Goal: Task Accomplishment & Management: Complete application form

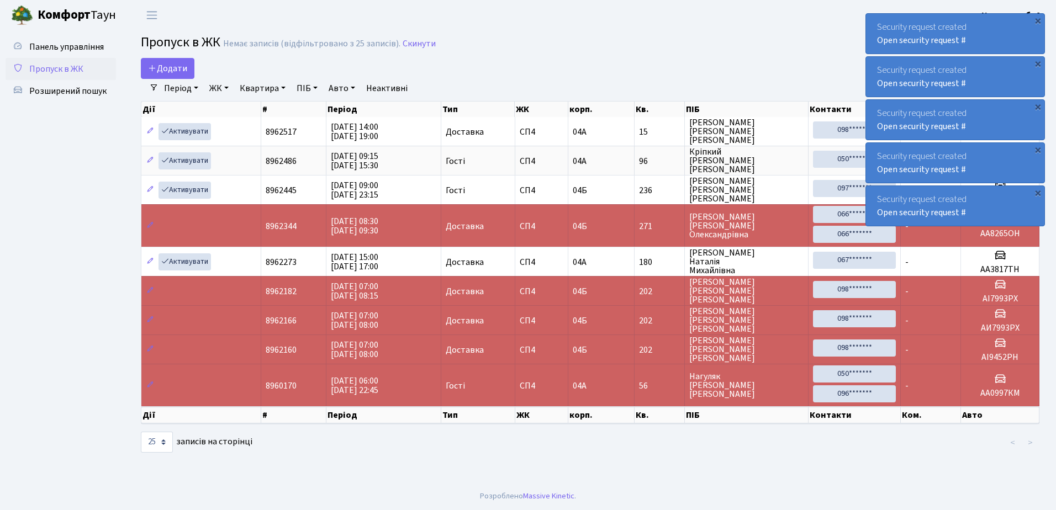
select select "25"
click at [873, 24] on div "Security request created Open security request #" at bounding box center [955, 34] width 178 height 40
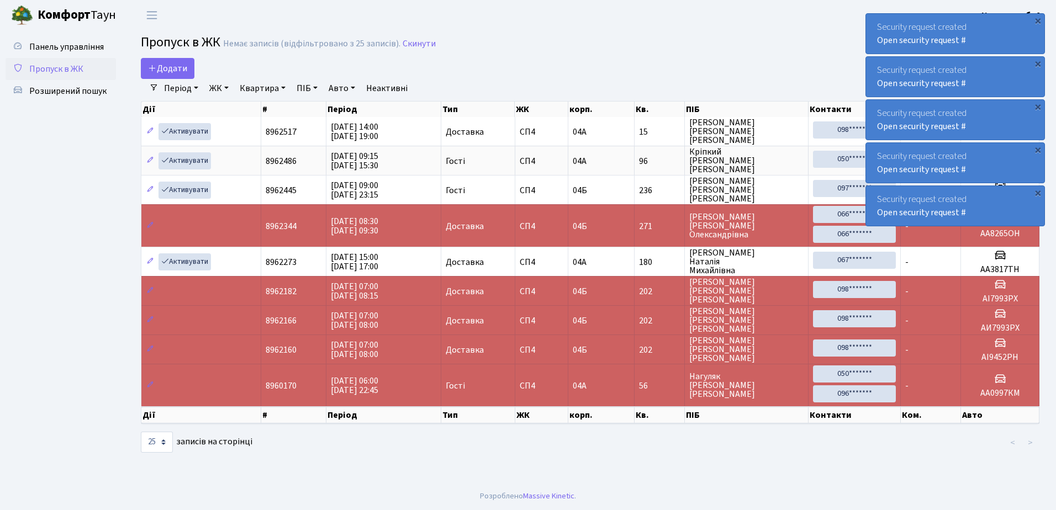
click at [873, 24] on div "Security request created Open security request #" at bounding box center [955, 34] width 178 height 40
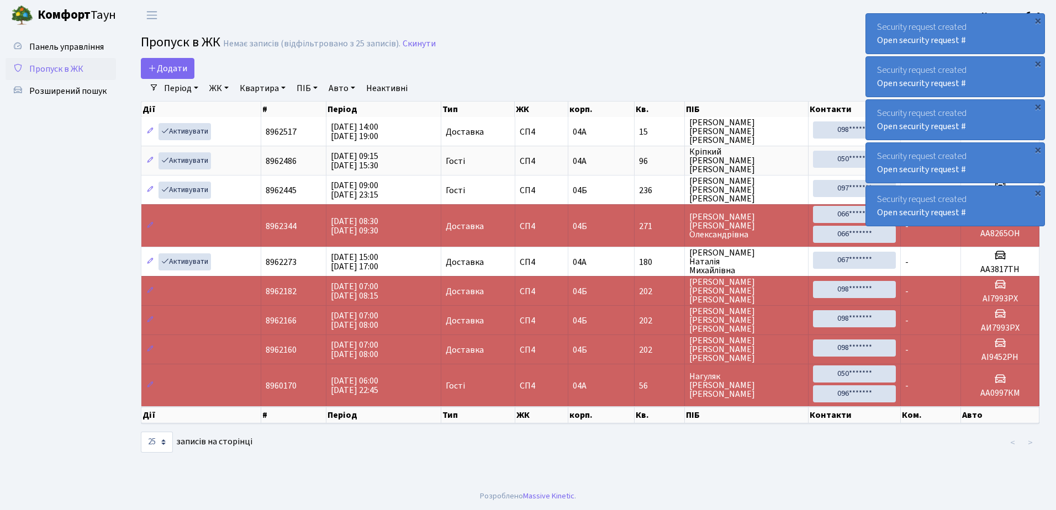
click at [873, 24] on div "Security request created Open security request #" at bounding box center [955, 34] width 178 height 40
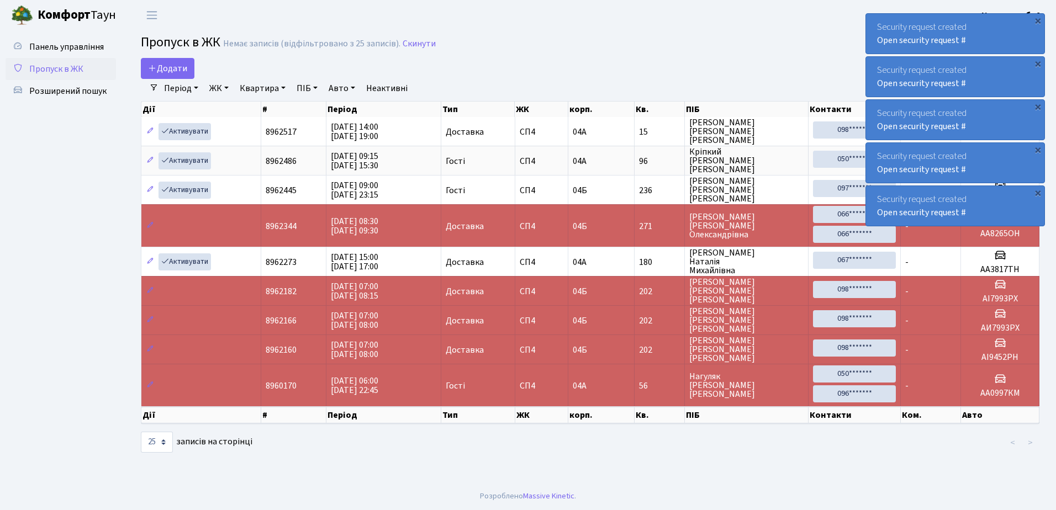
click at [873, 24] on div "Security request created Open security request #" at bounding box center [955, 34] width 178 height 40
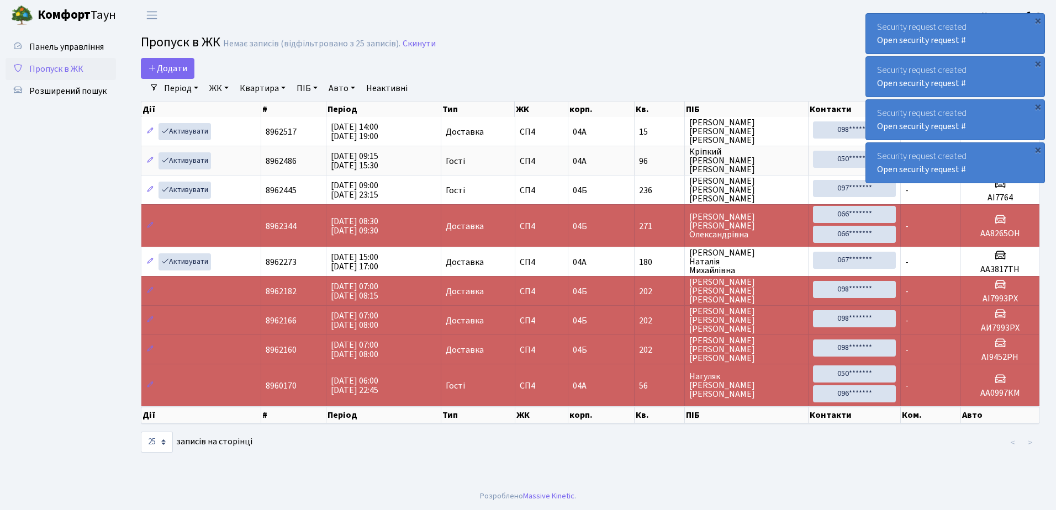
click at [873, 24] on div "Security request created Open security request #" at bounding box center [955, 34] width 178 height 40
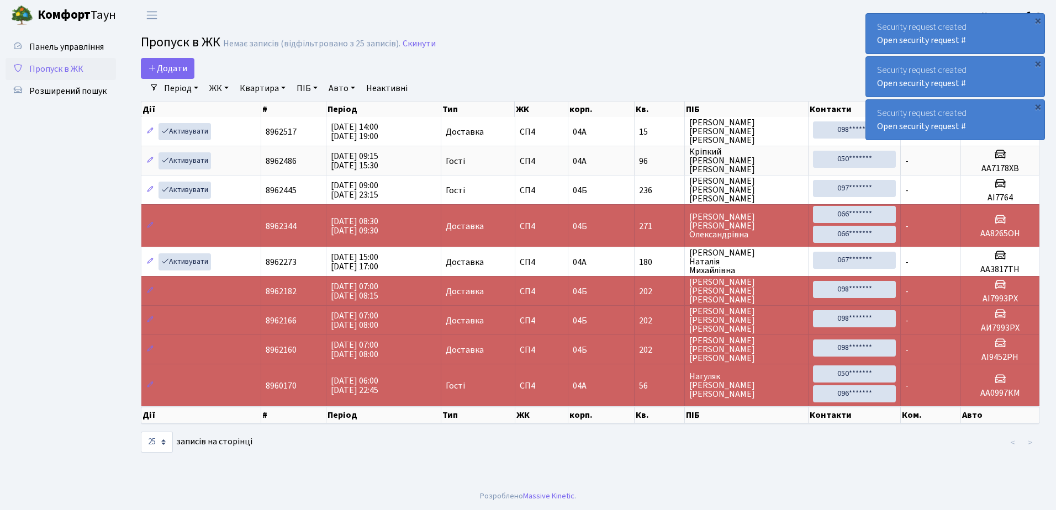
click at [873, 24] on div "Security request created Open security request #" at bounding box center [955, 34] width 178 height 40
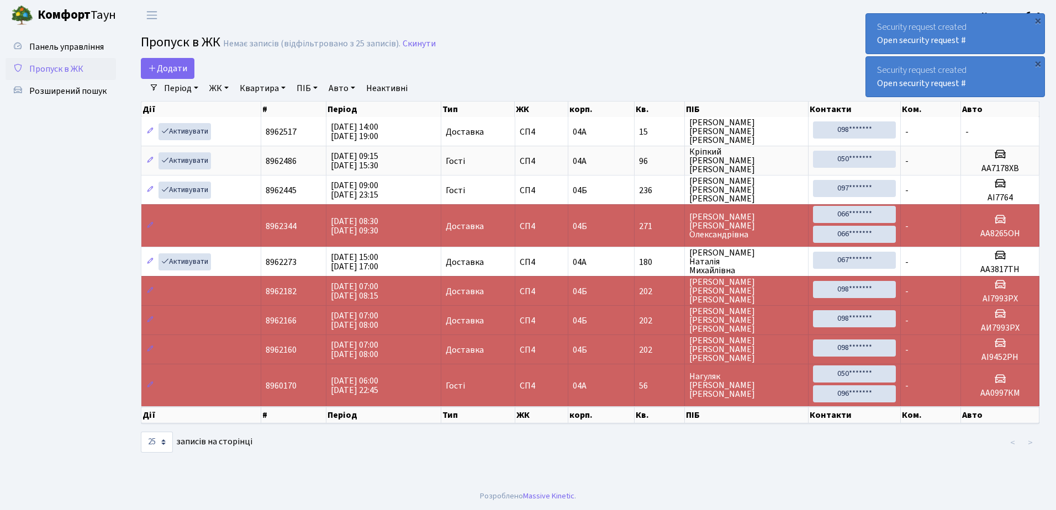
click at [873, 24] on div "Security request created Open security request #" at bounding box center [955, 34] width 178 height 40
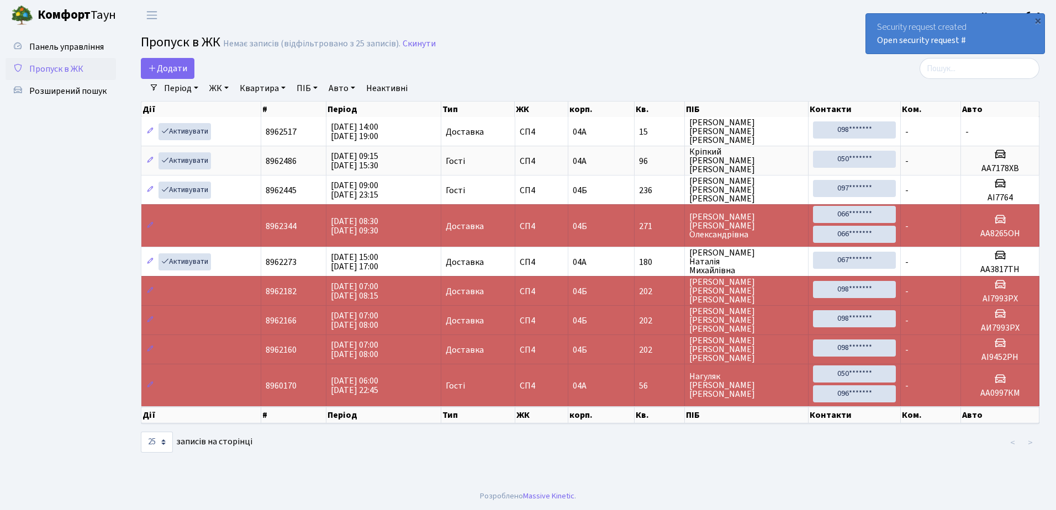
click at [873, 24] on div "Security request created Open security request #" at bounding box center [955, 34] width 178 height 40
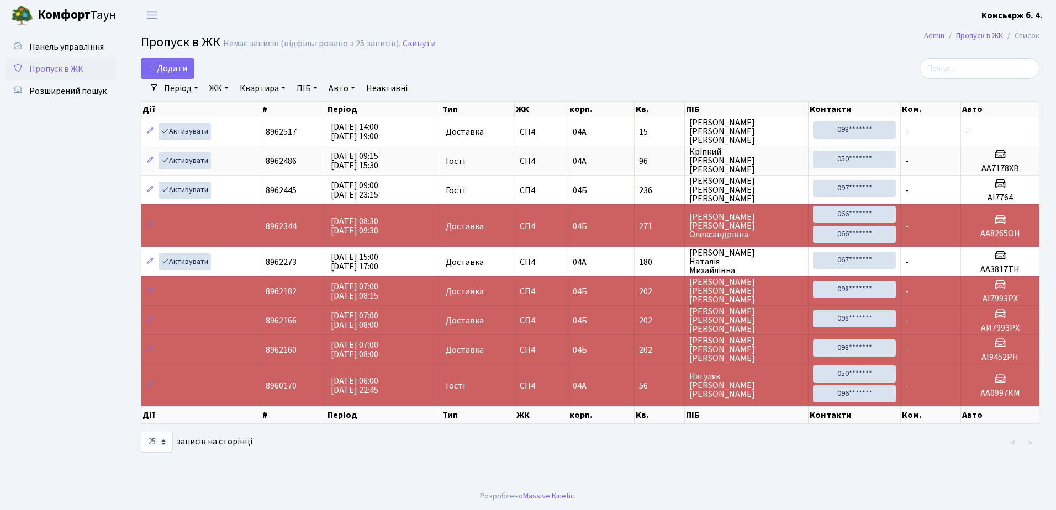
drag, startPoint x: 645, startPoint y: 19, endPoint x: 535, endPoint y: 23, distance: 110.5
click at [535, 23] on header "Комфорт Таун Консьєрж б. 4. Мій обліковий запис Вийти" at bounding box center [528, 15] width 1056 height 30
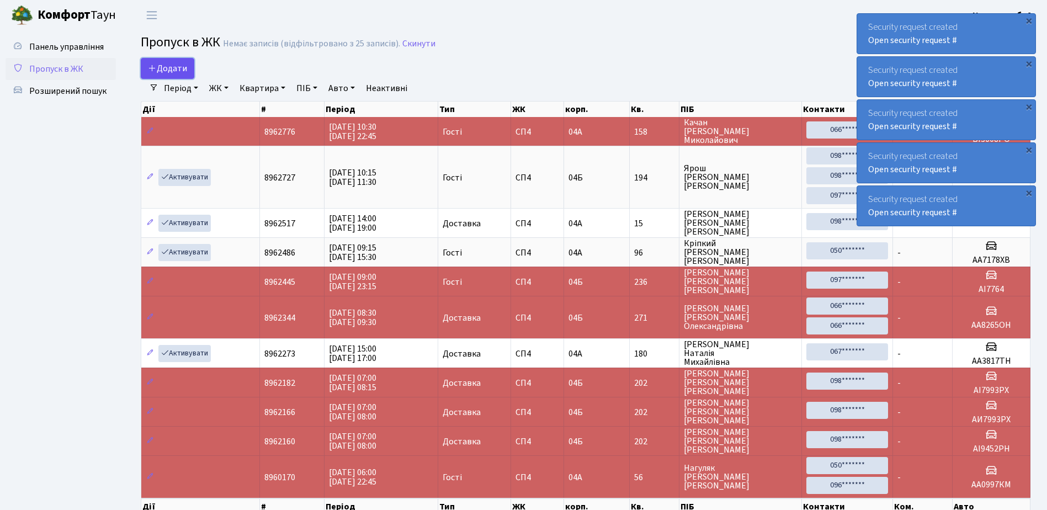
click at [165, 64] on span "Додати" at bounding box center [167, 68] width 39 height 12
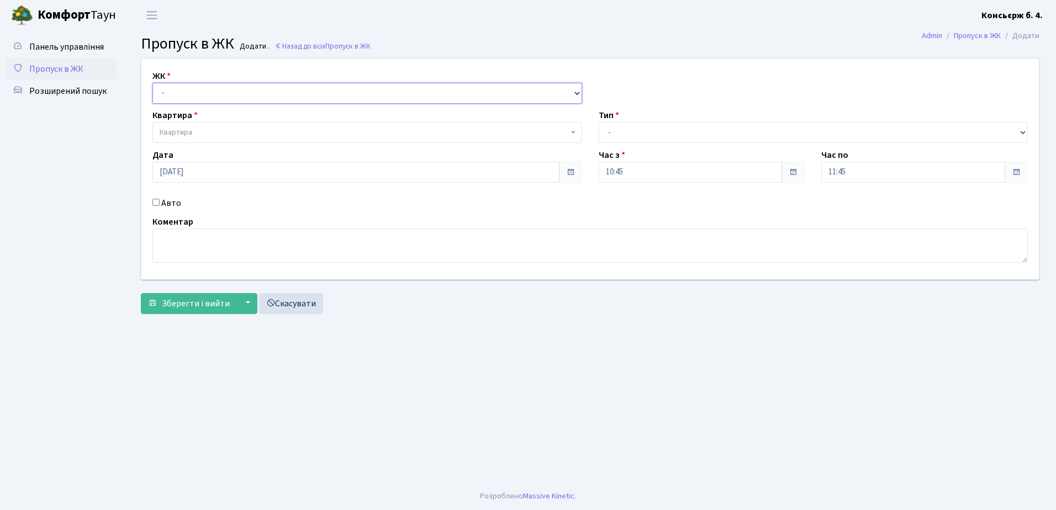
click at [206, 92] on select "- [STREET_ADDRESS]" at bounding box center [367, 93] width 430 height 21
select select "325"
click at [152, 83] on select "- [STREET_ADDRESS]" at bounding box center [367, 93] width 430 height 21
select select
click at [213, 131] on span "Квартира" at bounding box center [364, 132] width 409 height 11
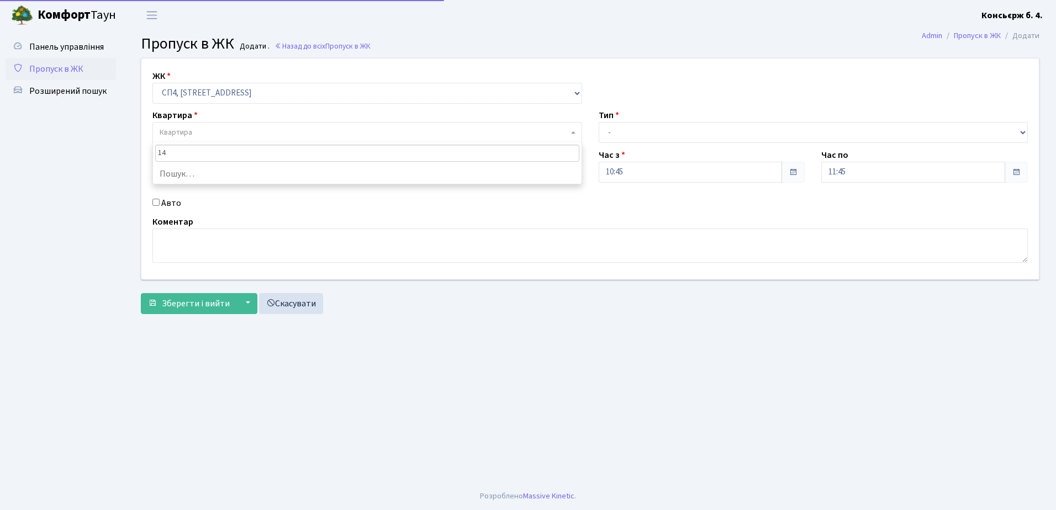
type input "144"
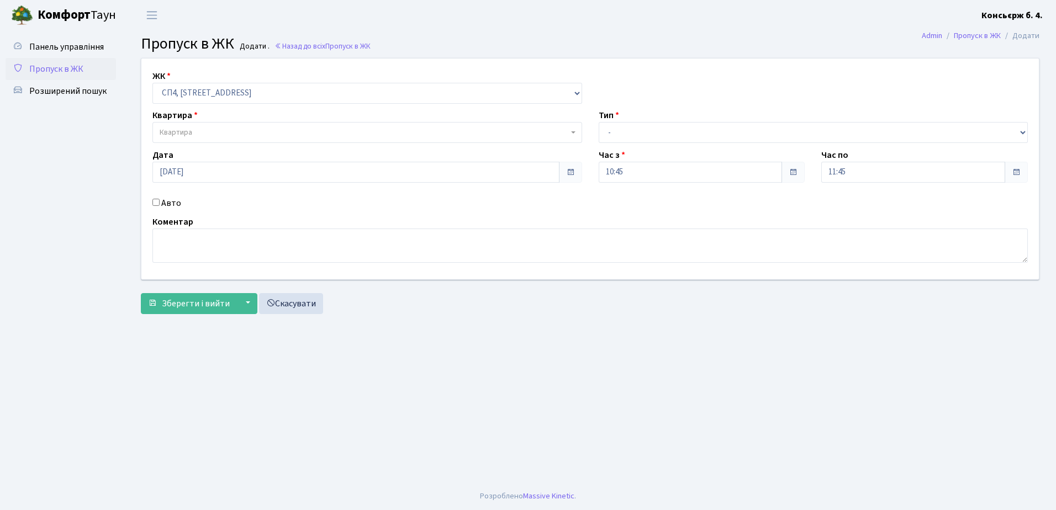
click at [156, 201] on input "Авто" at bounding box center [155, 202] width 7 height 7
checkbox input "true"
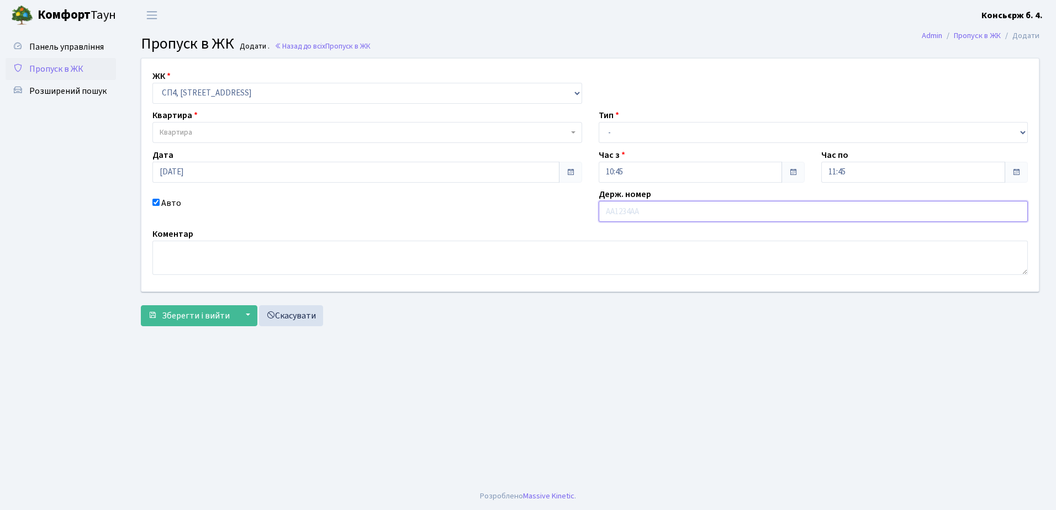
type input "f"
type input "ANDREE"
click at [301, 314] on link "Скасувати" at bounding box center [291, 315] width 64 height 21
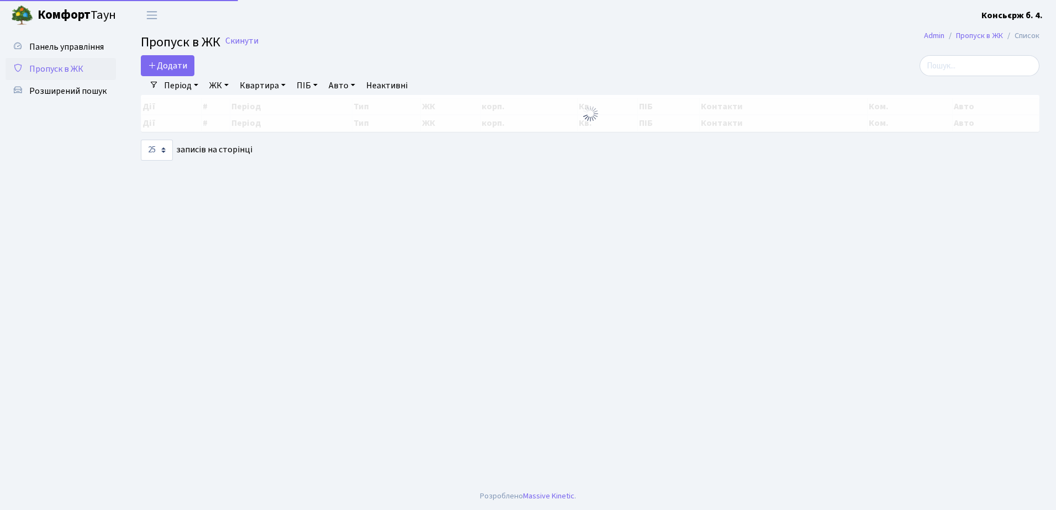
select select "25"
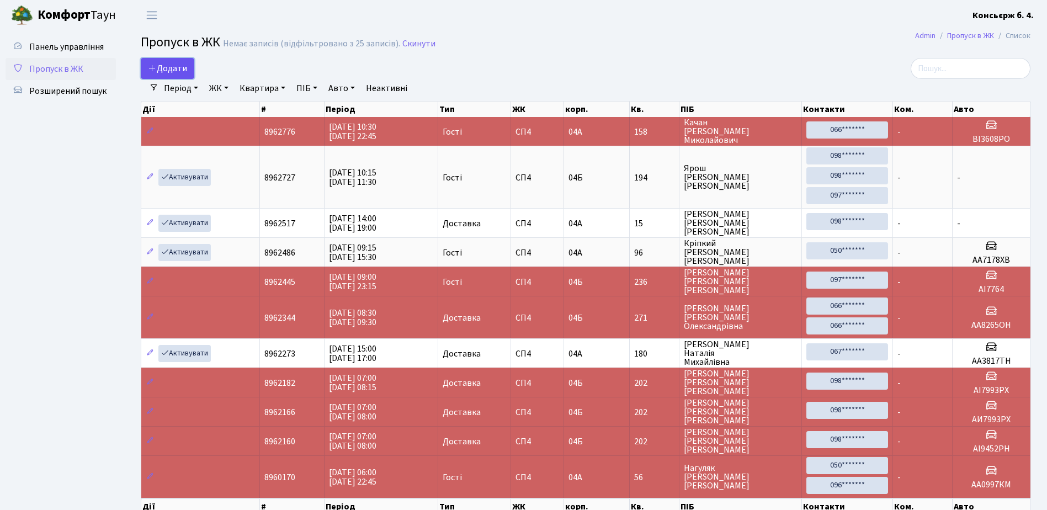
click at [167, 66] on span "Додати" at bounding box center [167, 68] width 39 height 12
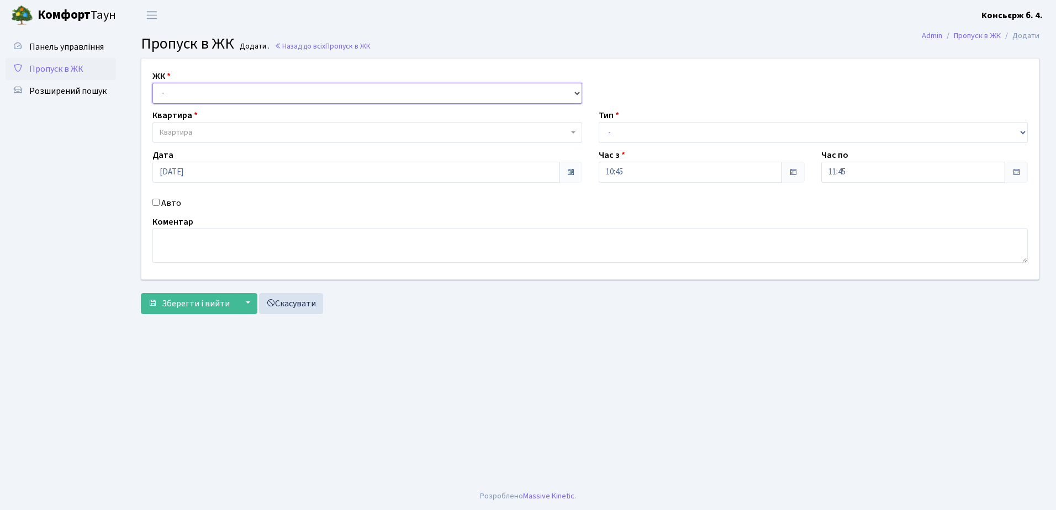
click at [215, 89] on select "- [STREET_ADDRESS]" at bounding box center [367, 93] width 430 height 21
select select "325"
click at [152, 83] on select "- [STREET_ADDRESS]" at bounding box center [367, 93] width 430 height 21
select select
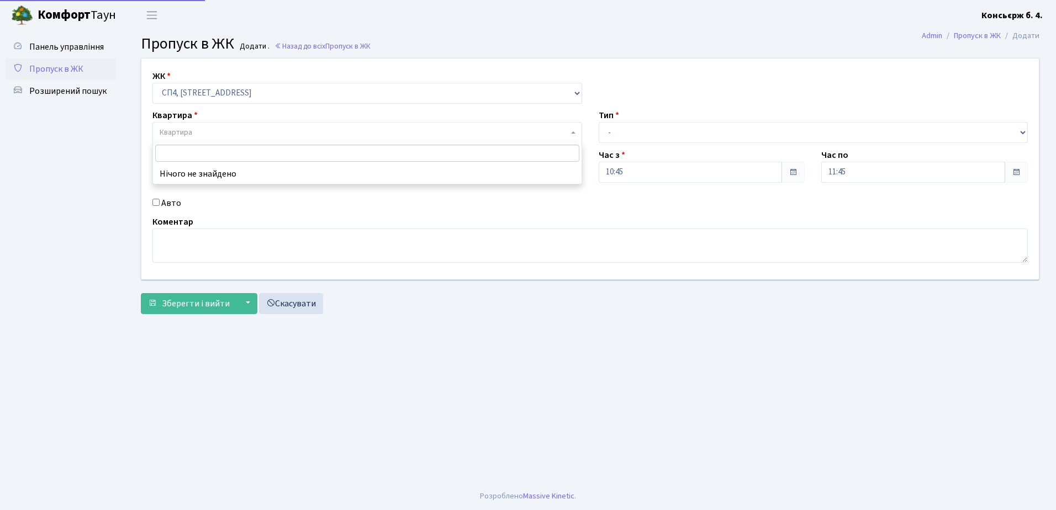
click at [230, 126] on span "Квартира" at bounding box center [367, 132] width 430 height 21
type input "156"
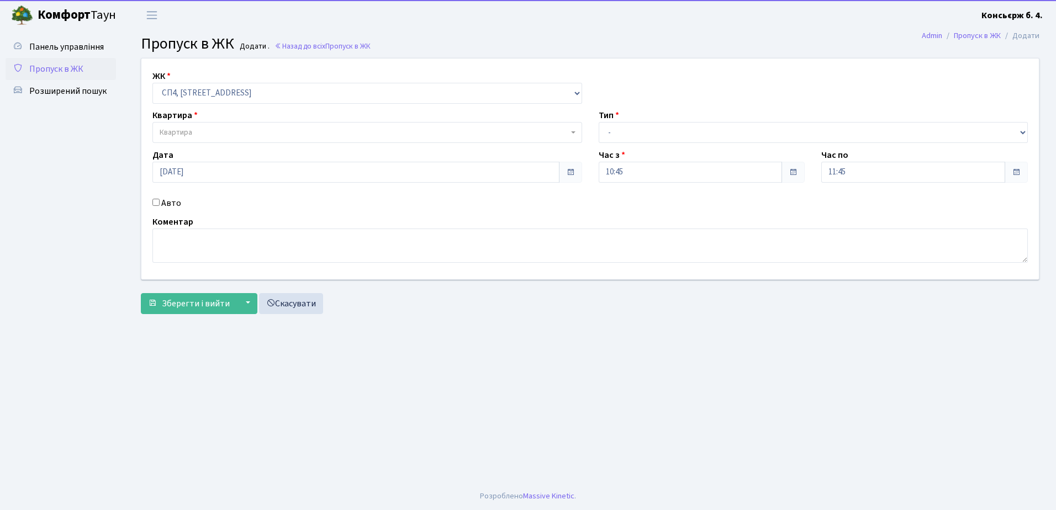
click at [157, 201] on input "Авто" at bounding box center [155, 202] width 7 height 7
checkbox input "true"
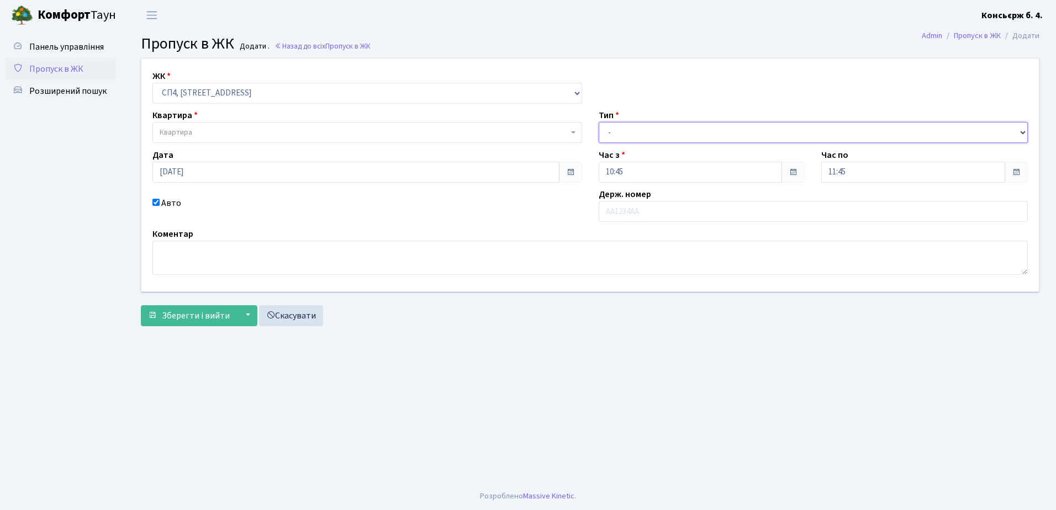
click at [661, 130] on select "- Доставка Таксі Гості Сервіс" at bounding box center [813, 132] width 430 height 21
select select "18"
click at [598, 122] on select "- Доставка Таксі Гості Сервіс" at bounding box center [813, 132] width 430 height 21
click at [651, 209] on input "text" at bounding box center [813, 211] width 430 height 21
type input "КА3778НТ"
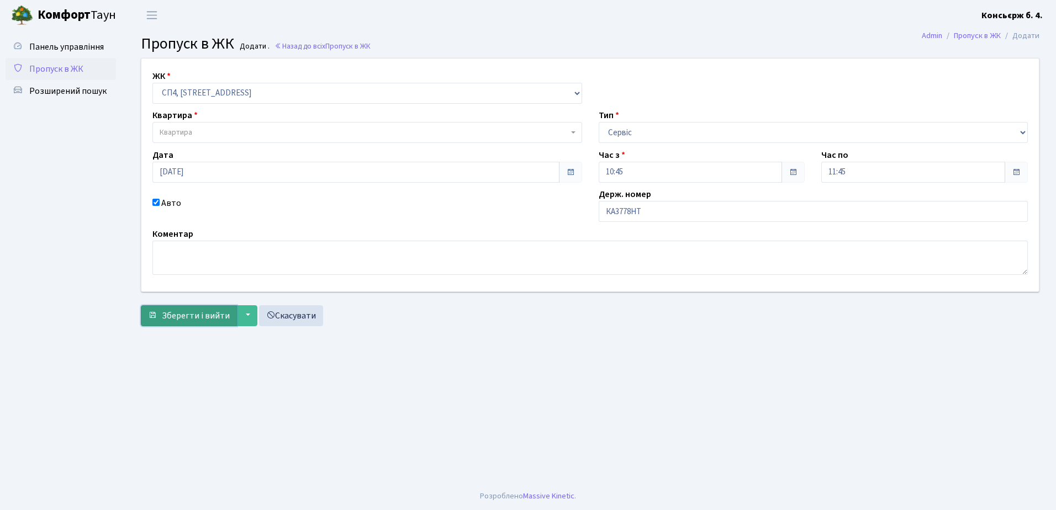
click at [198, 312] on span "Зберегти і вийти" at bounding box center [196, 316] width 68 height 12
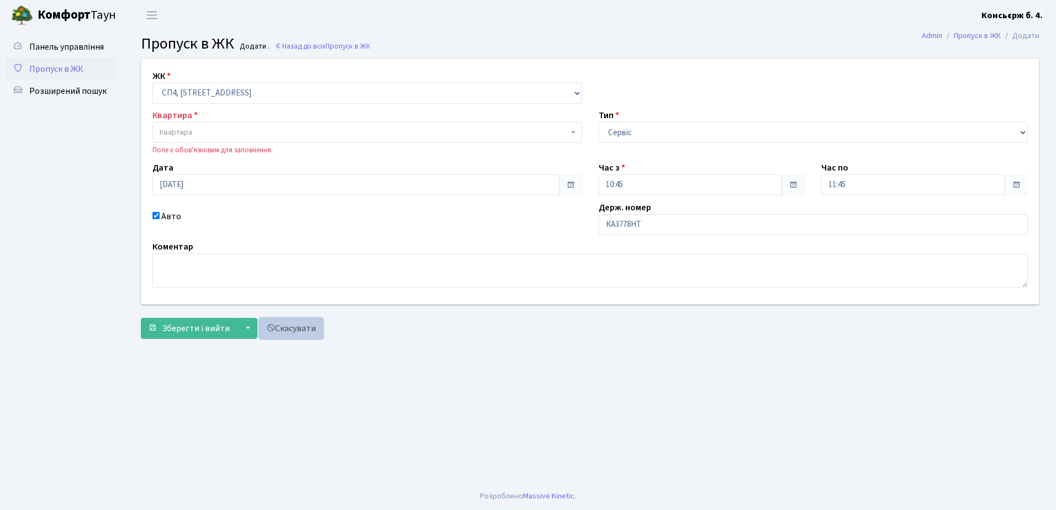
click at [300, 326] on link "Скасувати" at bounding box center [291, 328] width 64 height 21
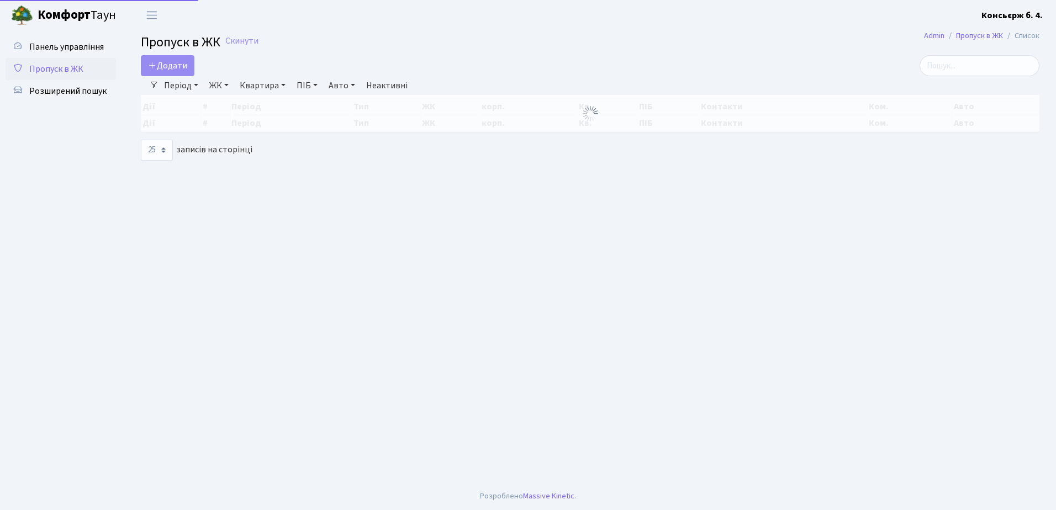
select select "25"
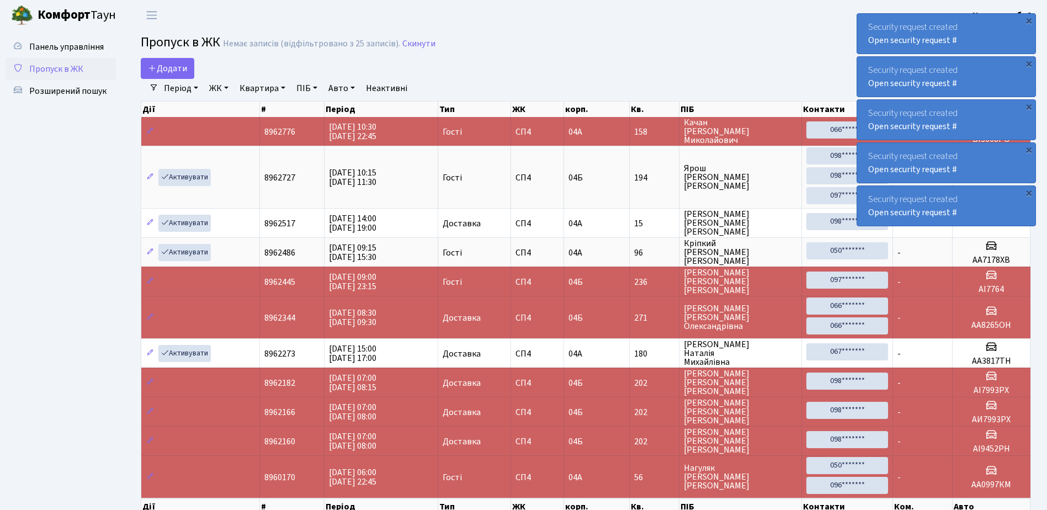
click at [867, 26] on div "Security request created Open security request #" at bounding box center [946, 34] width 178 height 40
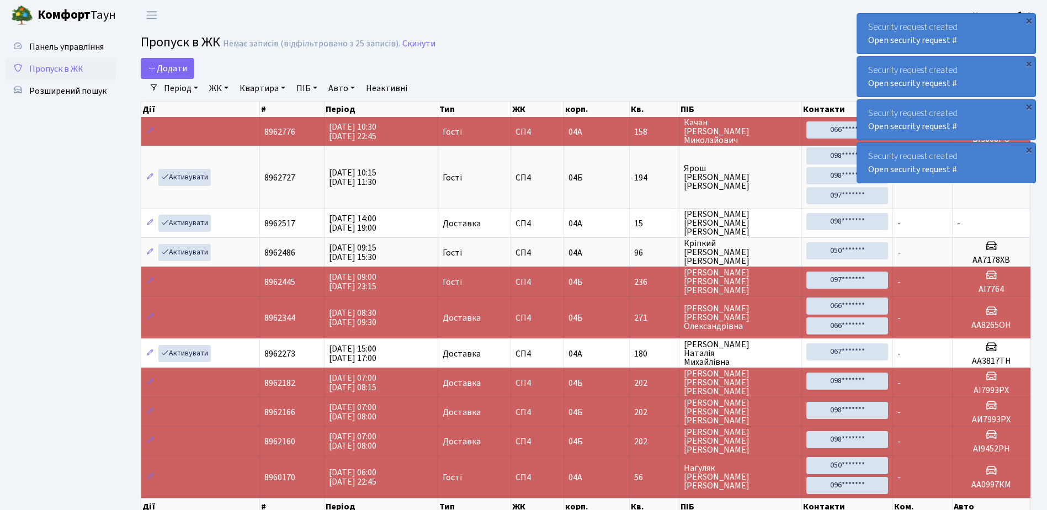
click at [867, 26] on div "Security request created Open security request #" at bounding box center [946, 34] width 178 height 40
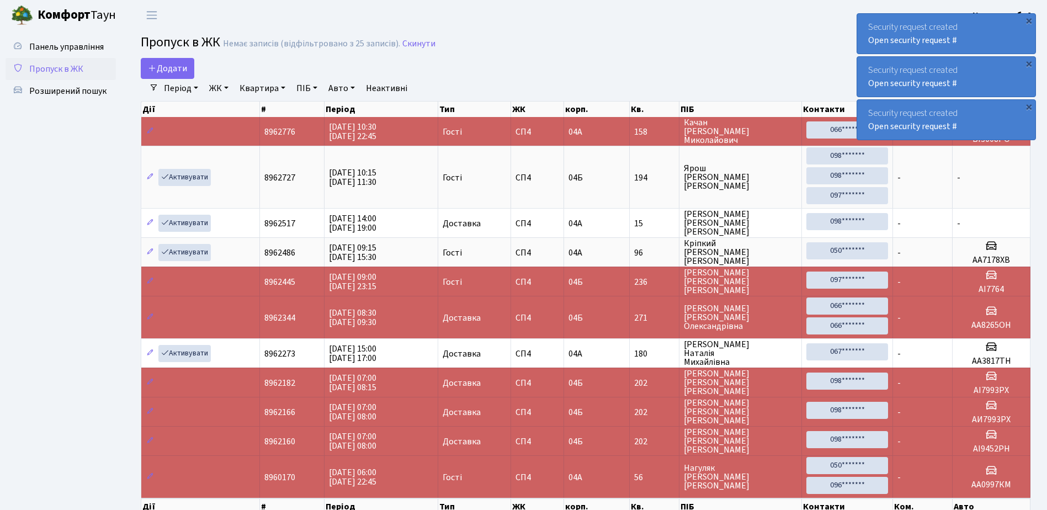
click at [867, 26] on div "Security request created Open security request #" at bounding box center [946, 34] width 178 height 40
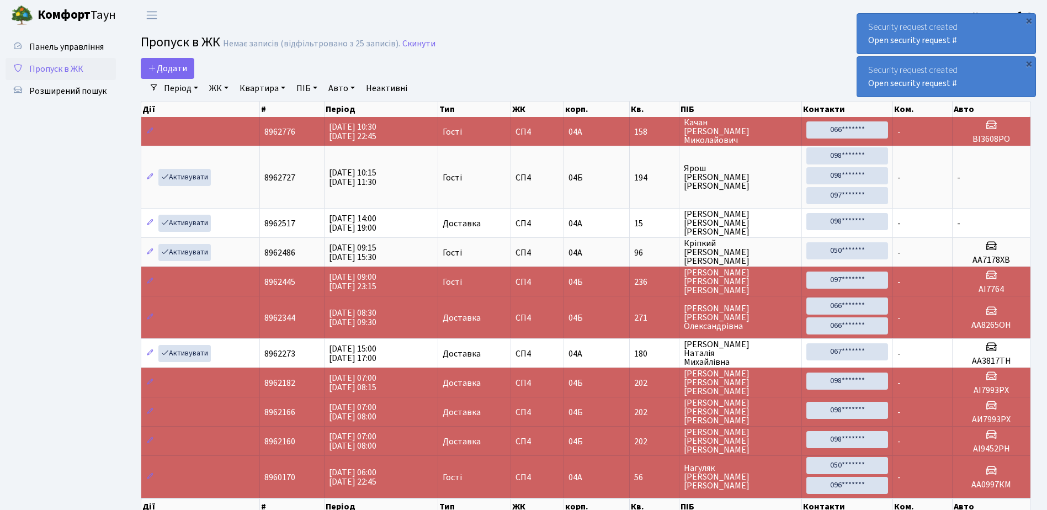
click at [867, 26] on div "Security request created Open security request #" at bounding box center [946, 34] width 178 height 40
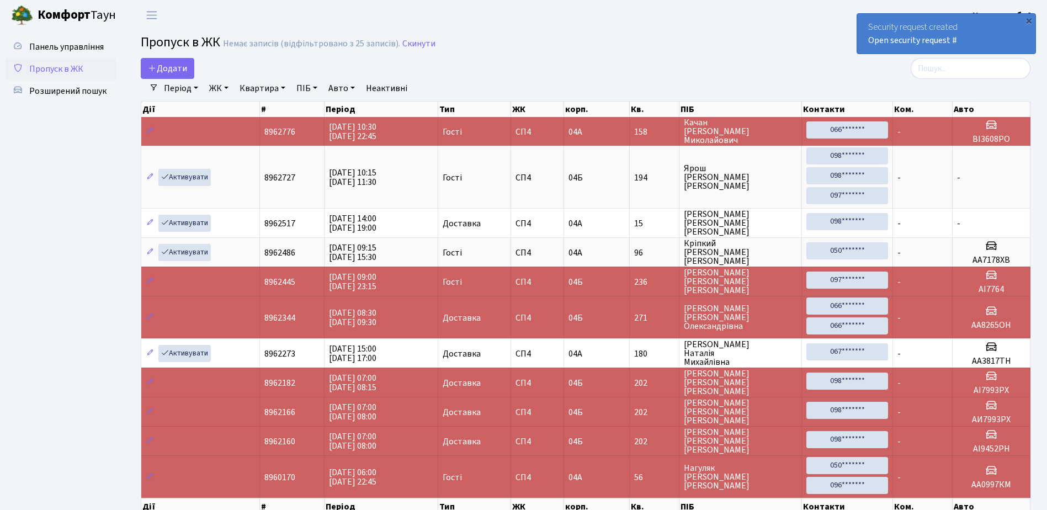
click at [865, 27] on div "Security request created Open security request #" at bounding box center [946, 34] width 178 height 40
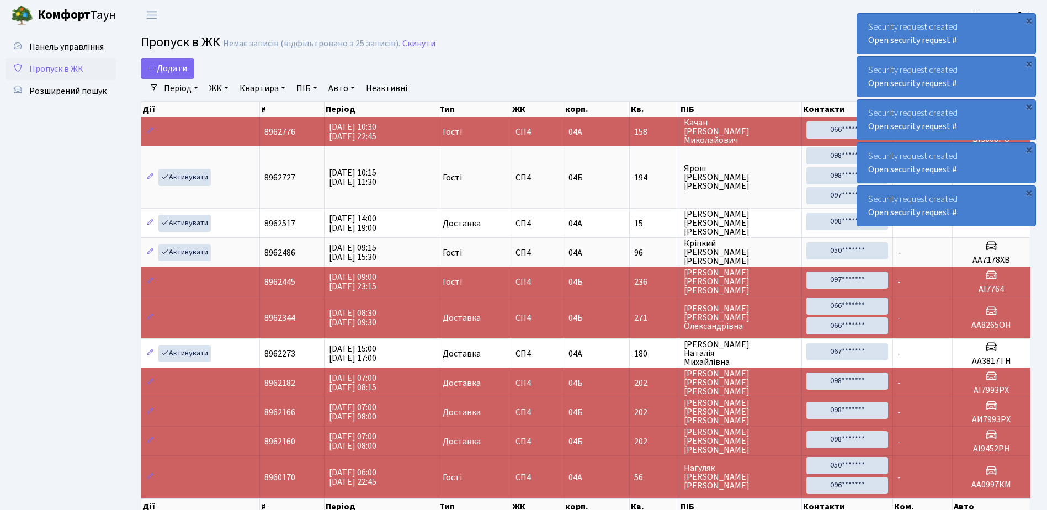
click at [863, 27] on div "Security request created Open security request #" at bounding box center [946, 34] width 178 height 40
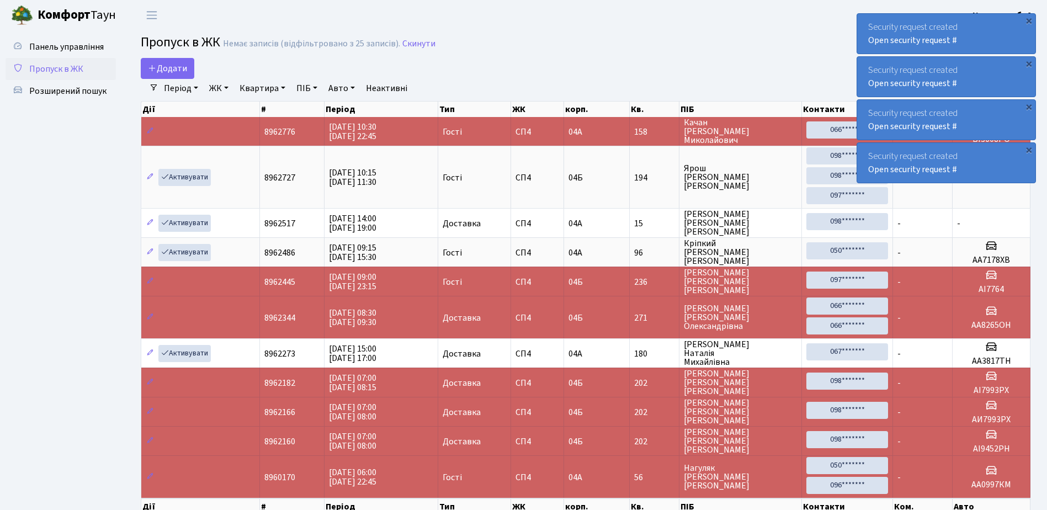
click at [863, 27] on div "Security request created Open security request #" at bounding box center [946, 34] width 178 height 40
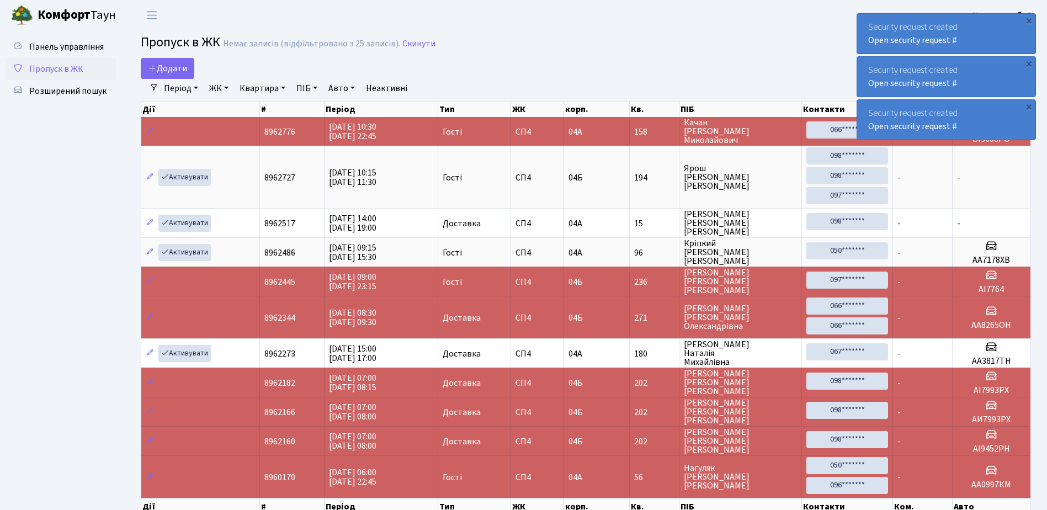
click at [863, 27] on div "Security request created Open security request #" at bounding box center [946, 34] width 178 height 40
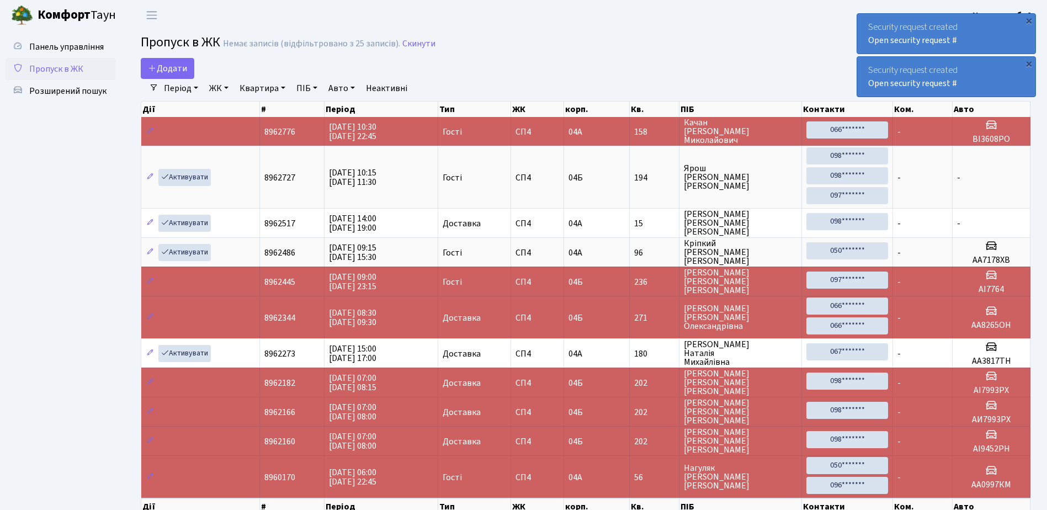
click at [863, 27] on div "Security request created Open security request #" at bounding box center [946, 34] width 178 height 40
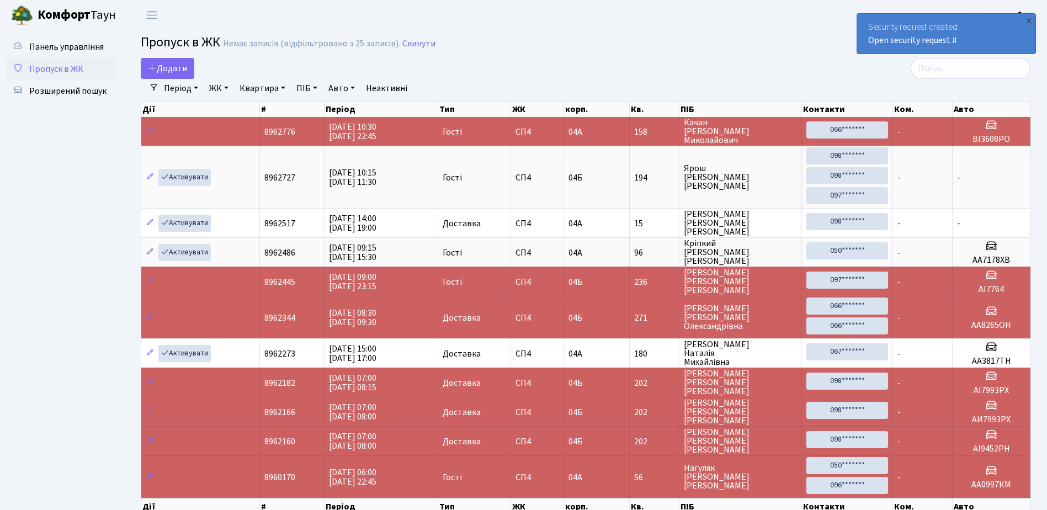
click at [863, 27] on div "Security request created Open security request #" at bounding box center [946, 34] width 178 height 40
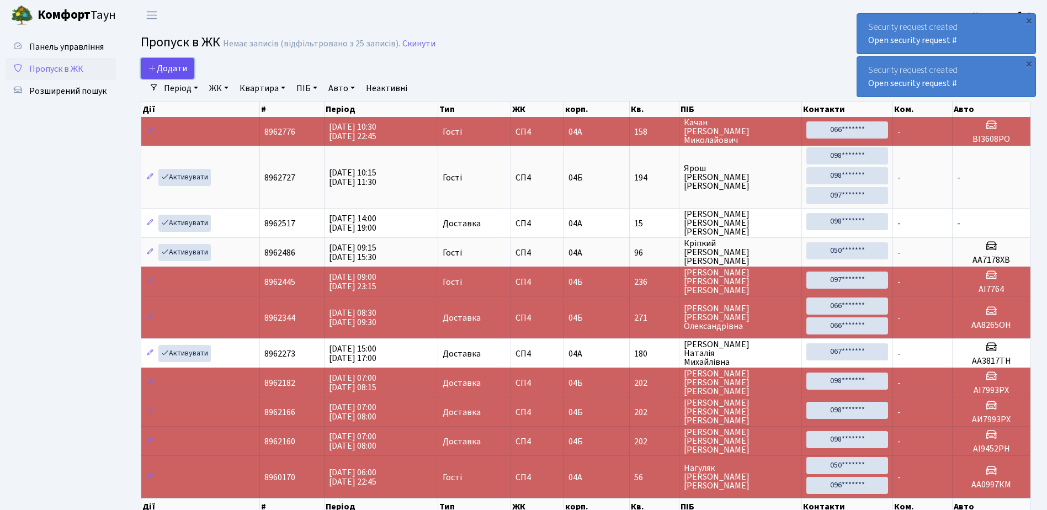
click at [166, 63] on span "Додати" at bounding box center [167, 68] width 39 height 12
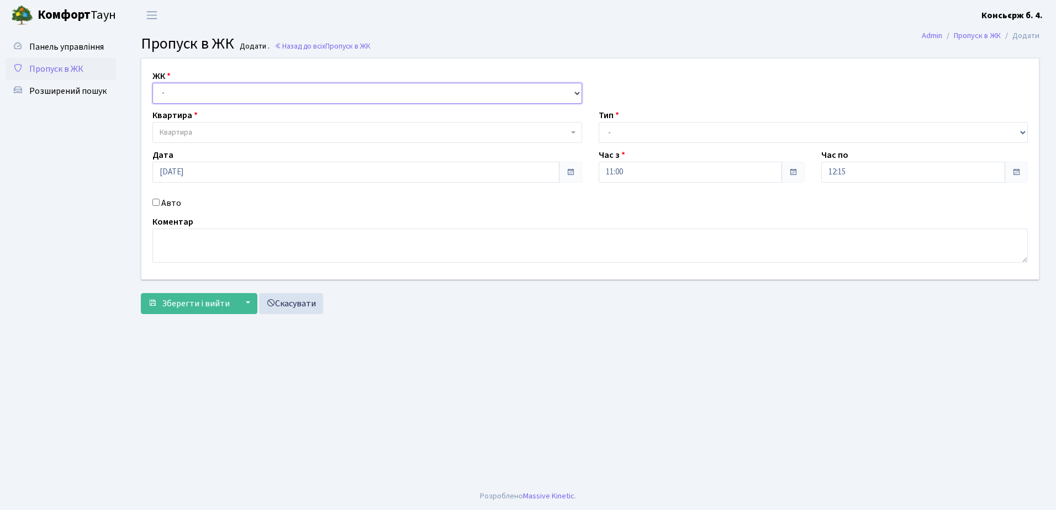
click at [199, 91] on select "- СП4, Столичне шосе, 5" at bounding box center [367, 93] width 430 height 21
select select "325"
click at [152, 83] on select "- СП4, Столичне шосе, 5" at bounding box center [367, 93] width 430 height 21
select select
click at [210, 130] on span "Квартира" at bounding box center [364, 132] width 409 height 11
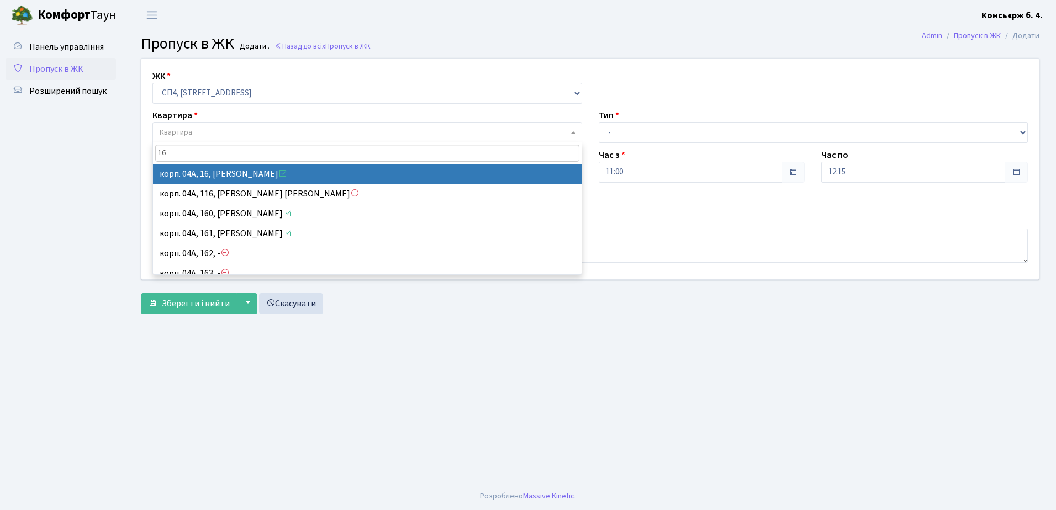
type input "16"
select select "21044"
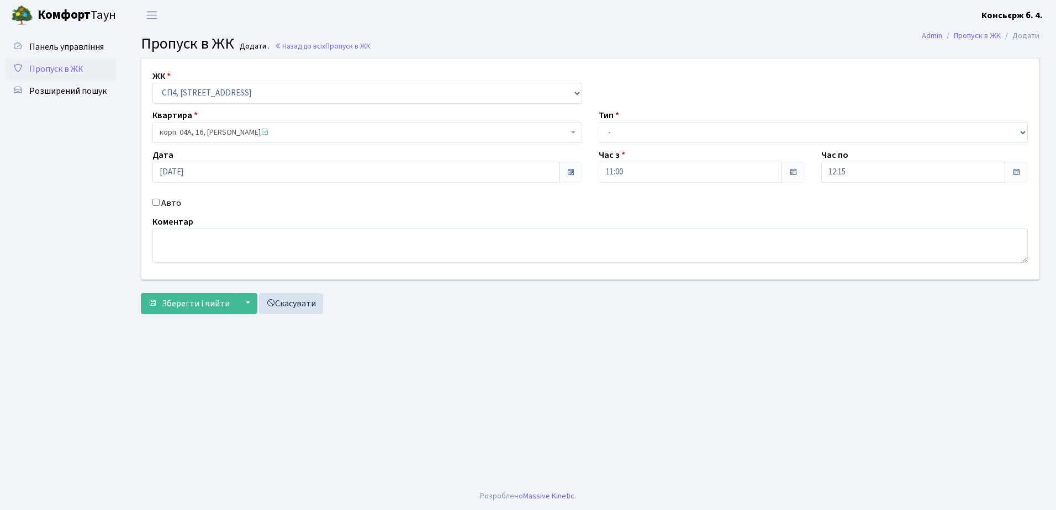
click at [155, 199] on input "Авто" at bounding box center [155, 202] width 7 height 7
checkbox input "true"
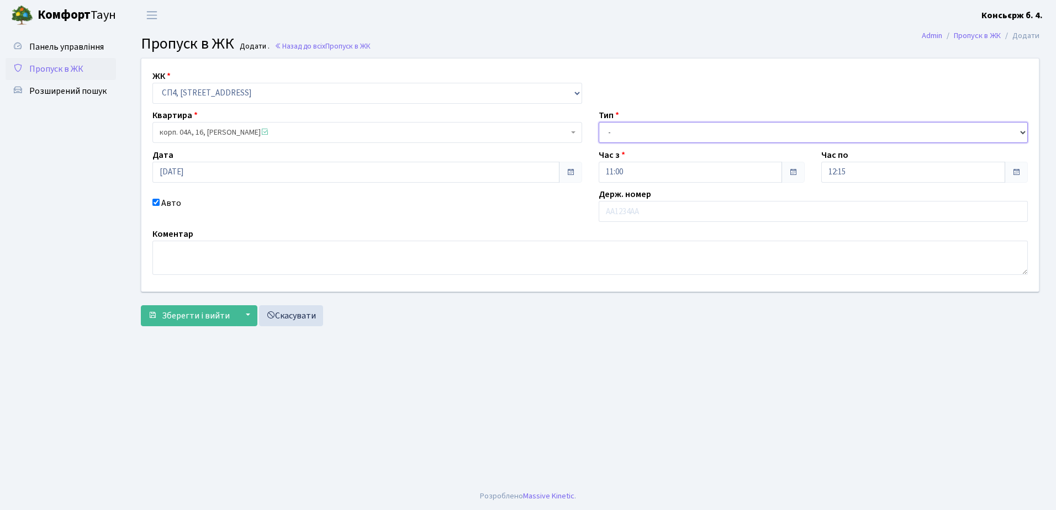
click at [705, 131] on select "- Доставка Таксі Гості Сервіс" at bounding box center [813, 132] width 430 height 21
select select "18"
click at [598, 122] on select "- Доставка Таксі Гості Сервіс" at bounding box center [813, 132] width 430 height 21
click at [664, 212] on input "text" at bounding box center [813, 211] width 430 height 21
type input "АА6425ХА"
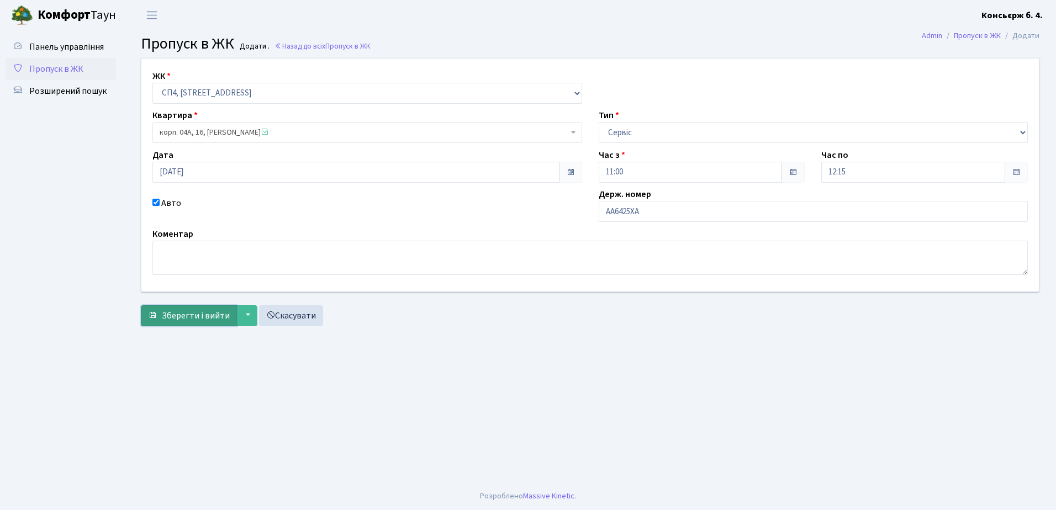
click at [195, 312] on span "Зберегти і вийти" at bounding box center [196, 316] width 68 height 12
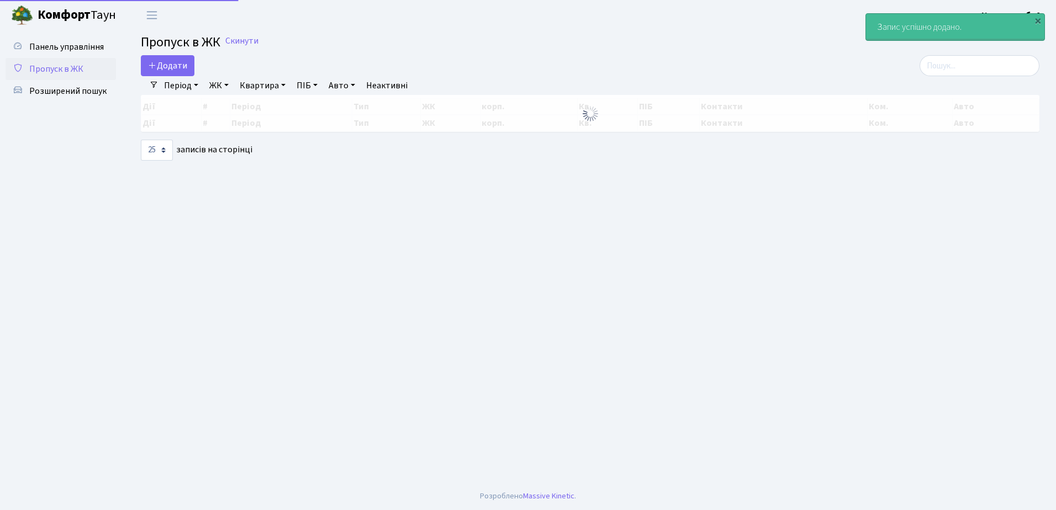
select select "25"
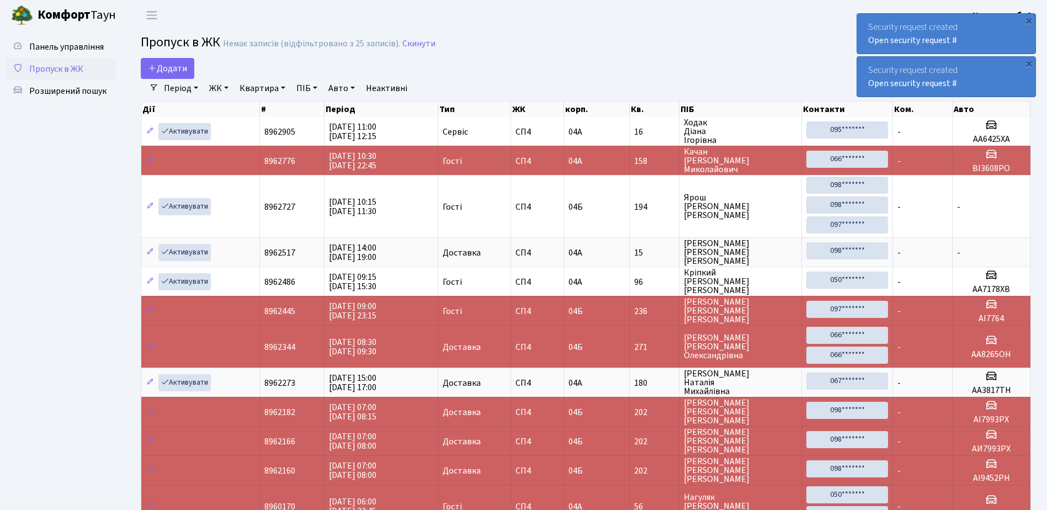
click at [863, 25] on div "Security request created Open security request #" at bounding box center [946, 34] width 178 height 40
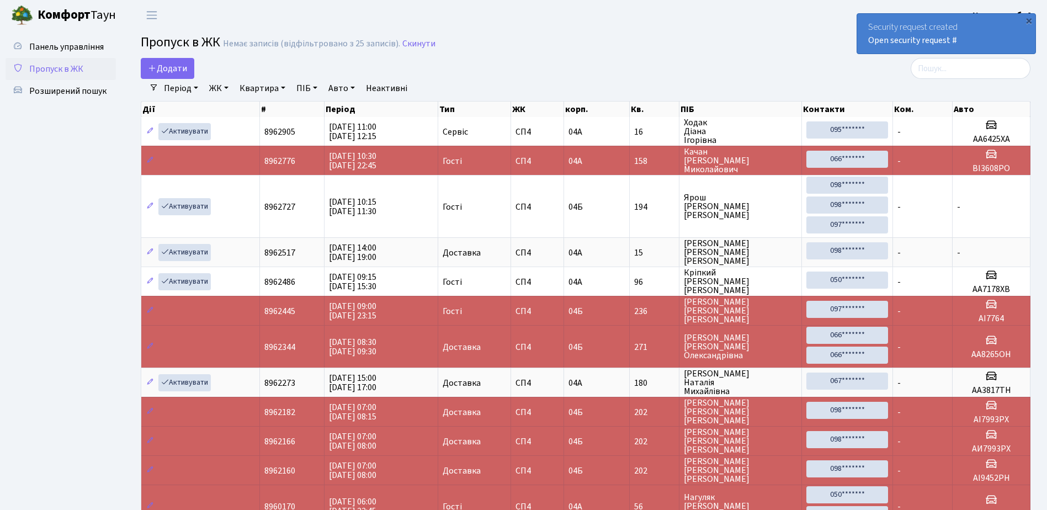
click at [863, 25] on div "Security request created Open security request #" at bounding box center [946, 34] width 178 height 40
click at [863, 31] on div "Security request created Open security request #" at bounding box center [946, 34] width 178 height 40
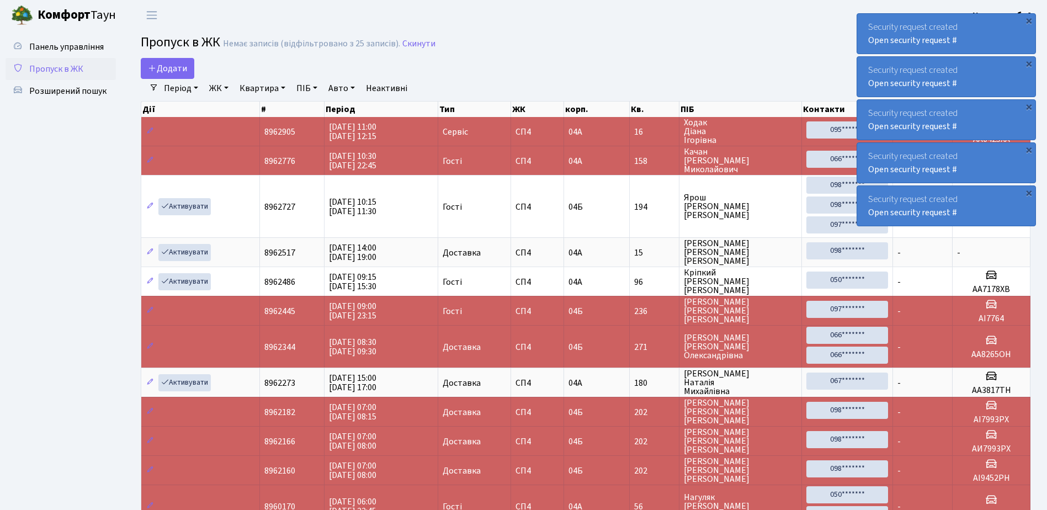
click at [865, 40] on div "Security request created Open security request #" at bounding box center [946, 34] width 178 height 40
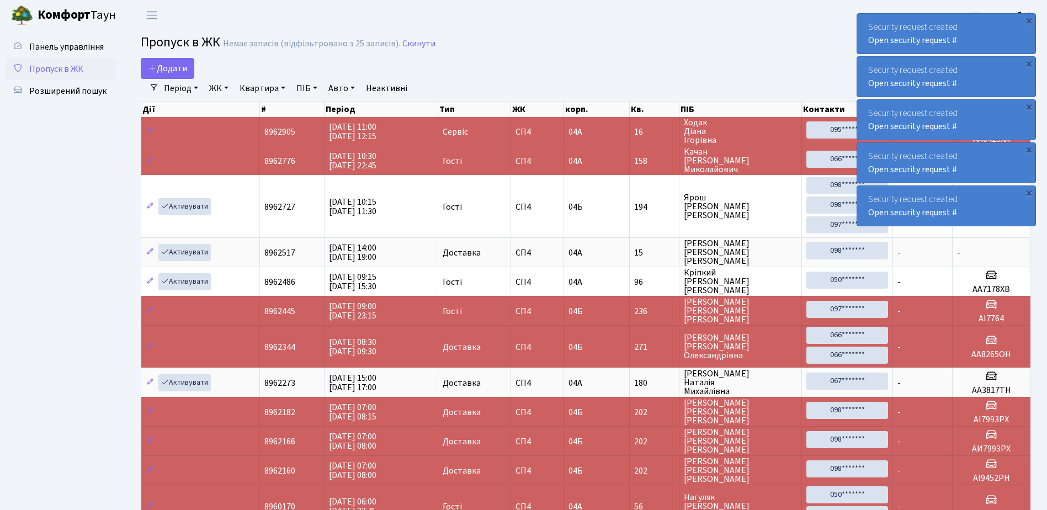
click at [865, 40] on div "Security request created Open security request #" at bounding box center [946, 34] width 178 height 40
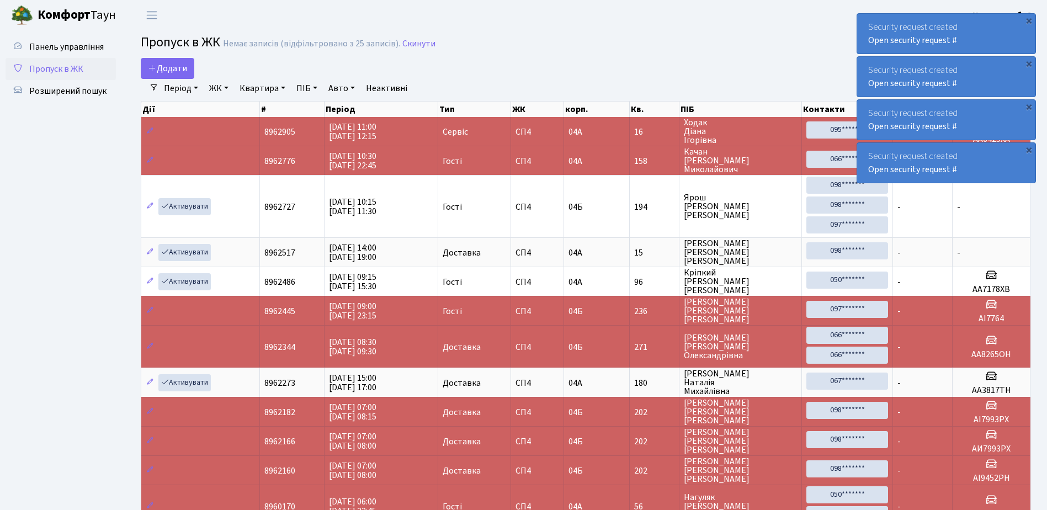
click at [865, 40] on div "Security request created Open security request #" at bounding box center [946, 34] width 178 height 40
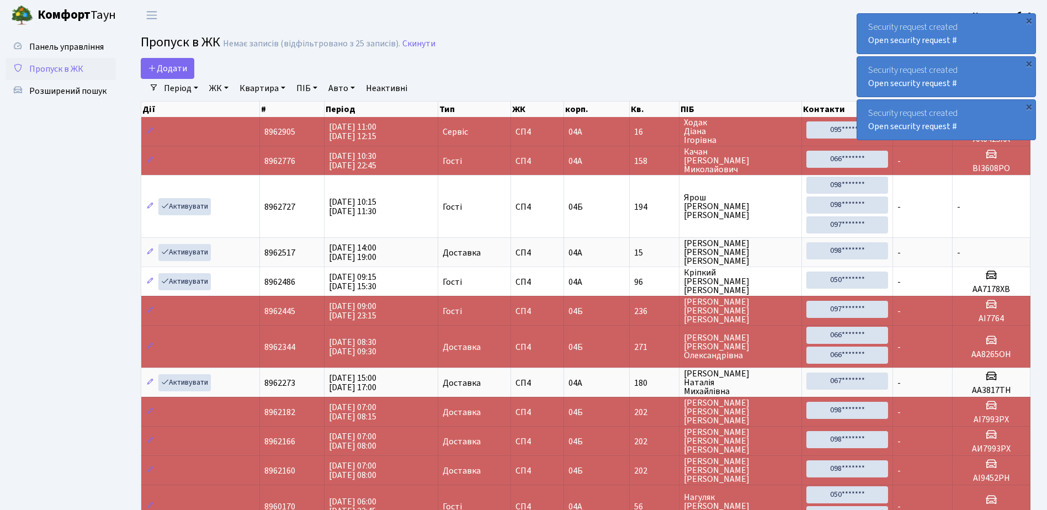
click at [865, 40] on div "Security request created Open security request #" at bounding box center [946, 34] width 178 height 40
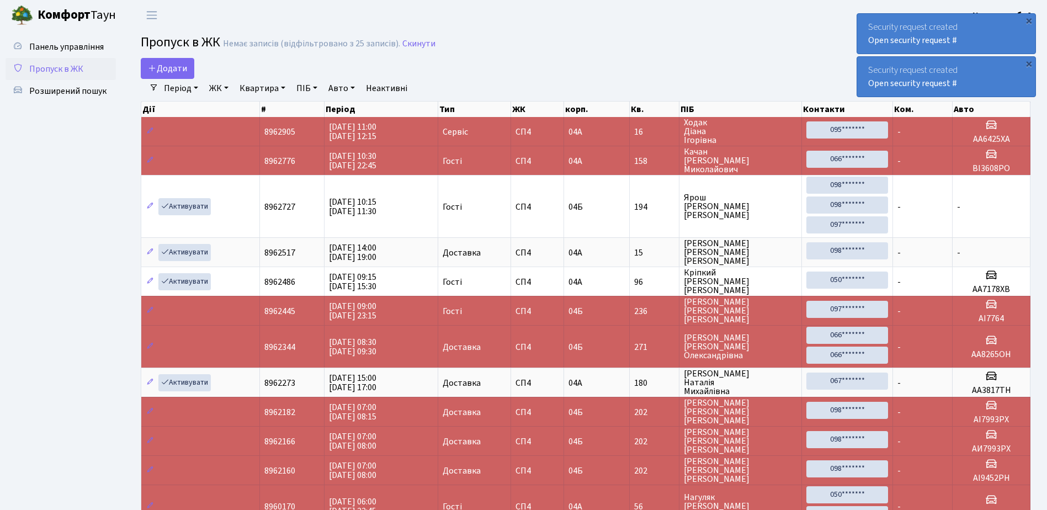
click at [865, 40] on div "Security request created Open security request #" at bounding box center [946, 34] width 178 height 40
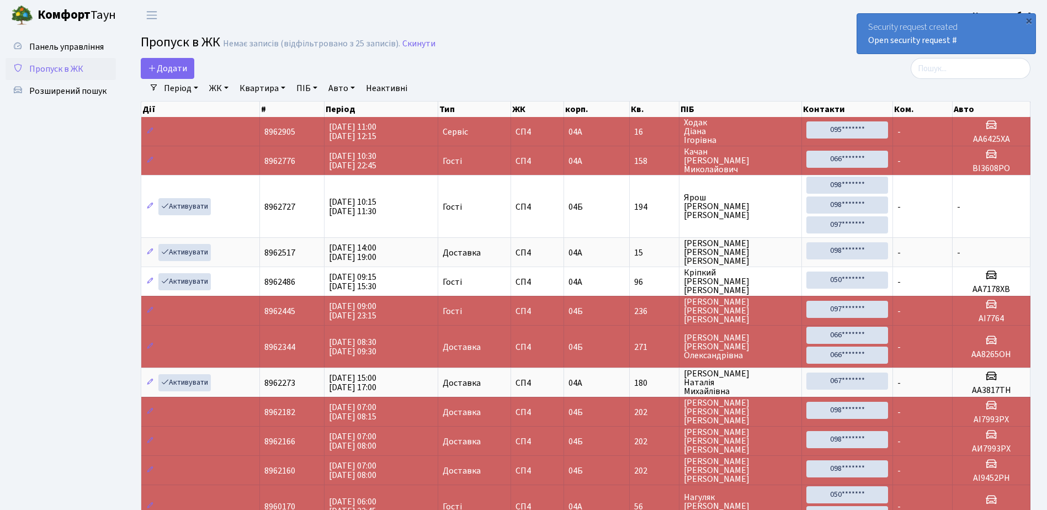
click at [865, 40] on div "Security request created Open security request #" at bounding box center [946, 34] width 178 height 40
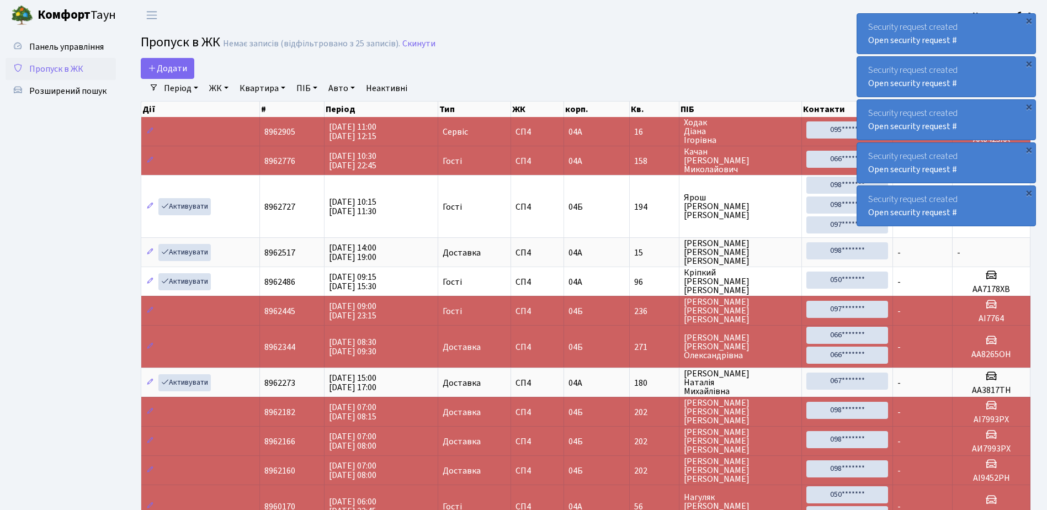
click at [866, 20] on div "Security request created Open security request #" at bounding box center [946, 34] width 178 height 40
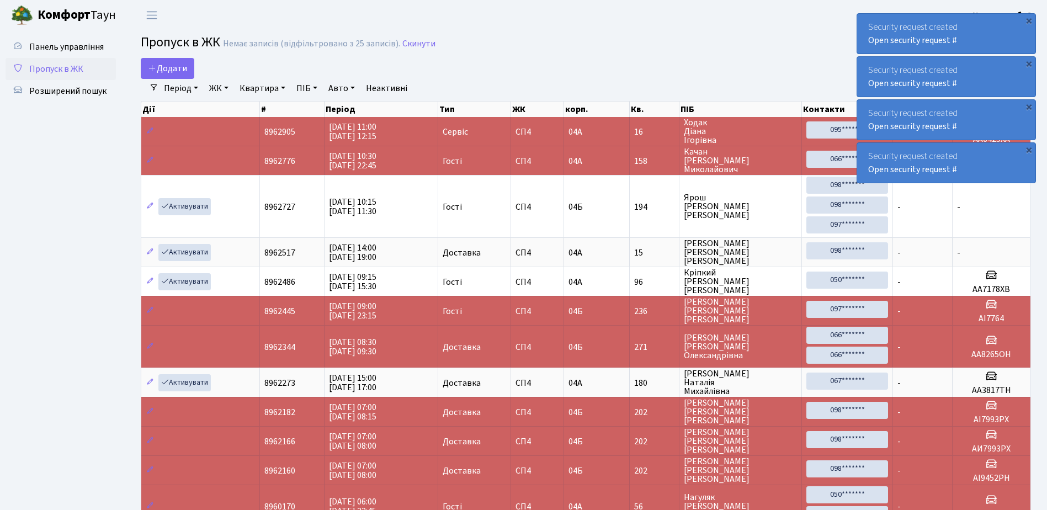
click at [866, 20] on div "Security request created Open security request #" at bounding box center [946, 34] width 178 height 40
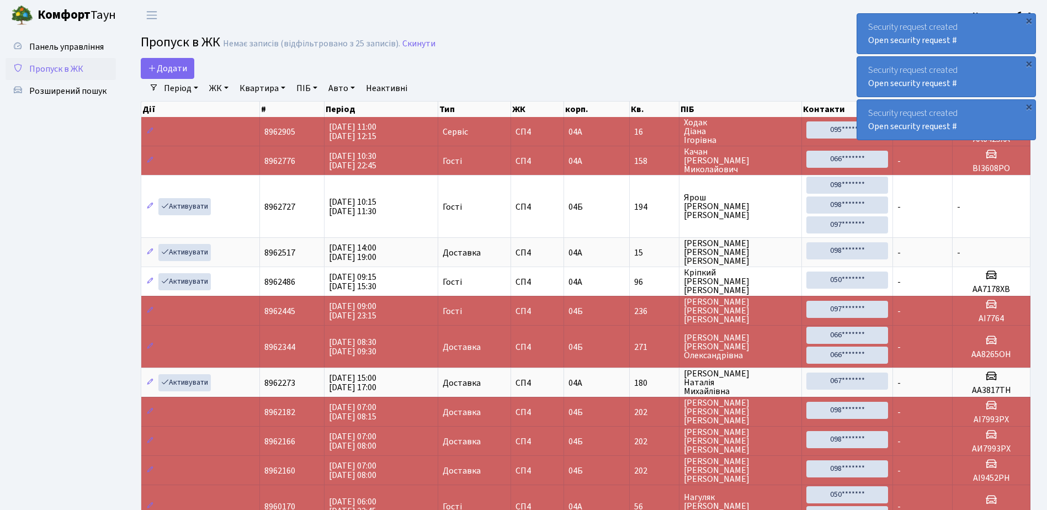
click at [866, 20] on div "Security request created Open security request #" at bounding box center [946, 34] width 178 height 40
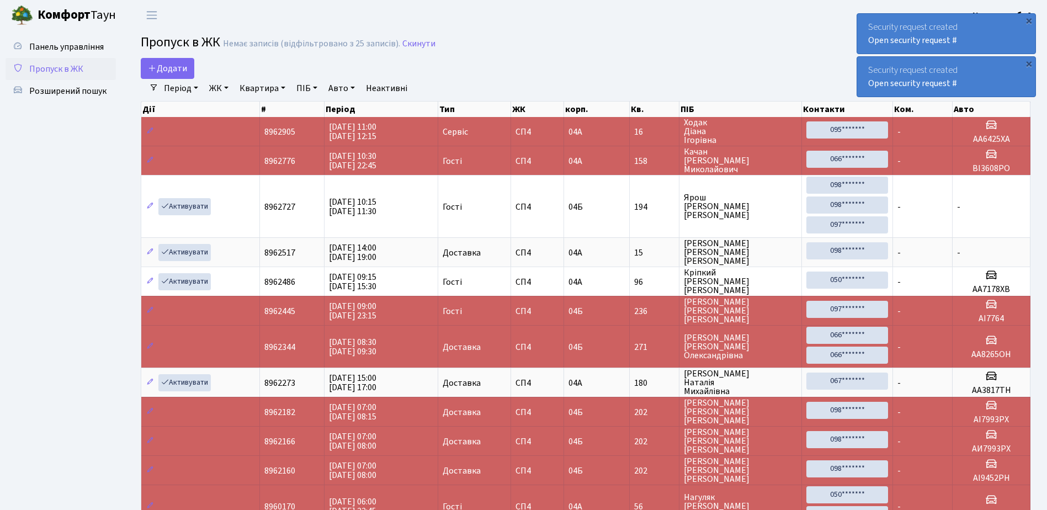
click at [866, 20] on div "Security request created Open security request #" at bounding box center [946, 34] width 178 height 40
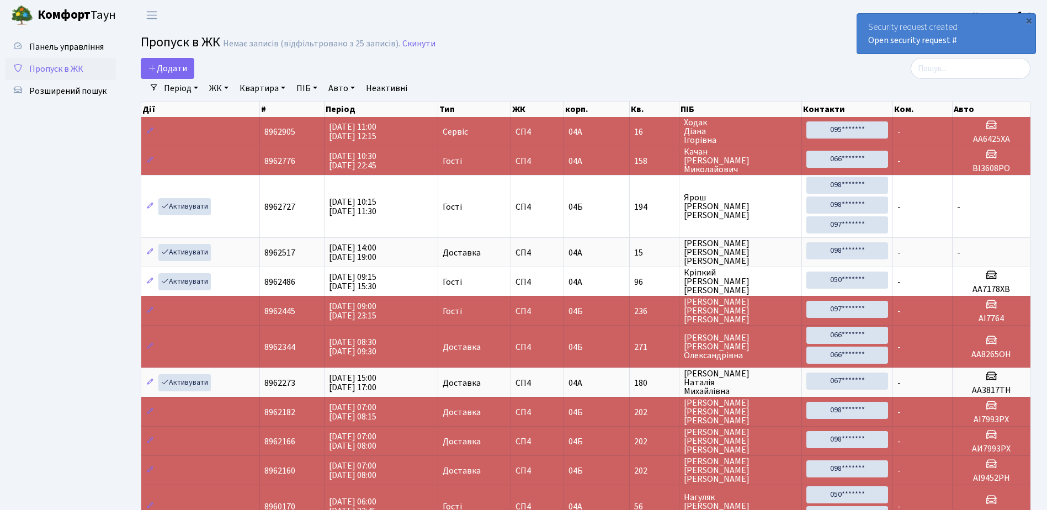
click at [866, 20] on div "Security request created Open security request #" at bounding box center [946, 34] width 178 height 40
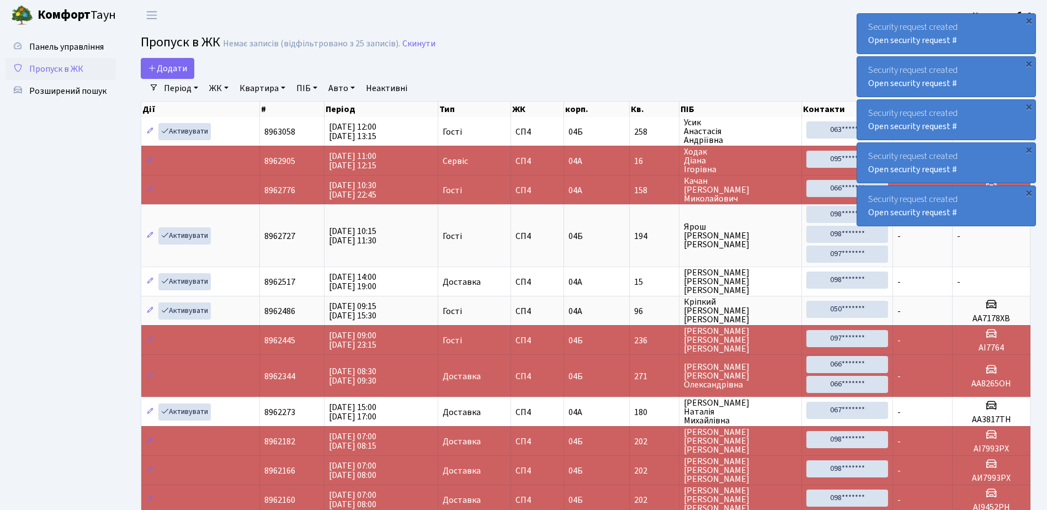
click at [869, 20] on div "Security request created Open security request #" at bounding box center [946, 34] width 178 height 40
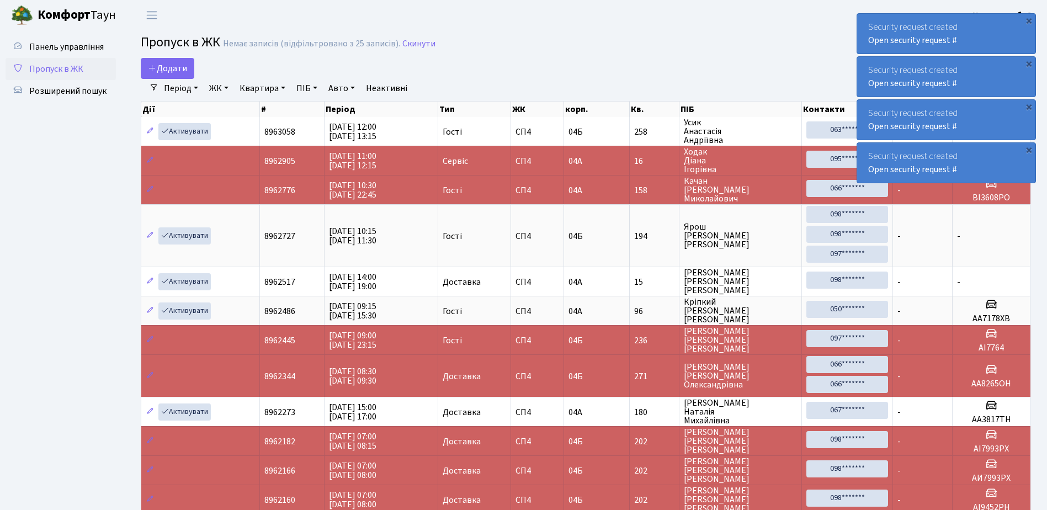
click at [869, 20] on div "Security request created Open security request #" at bounding box center [946, 34] width 178 height 40
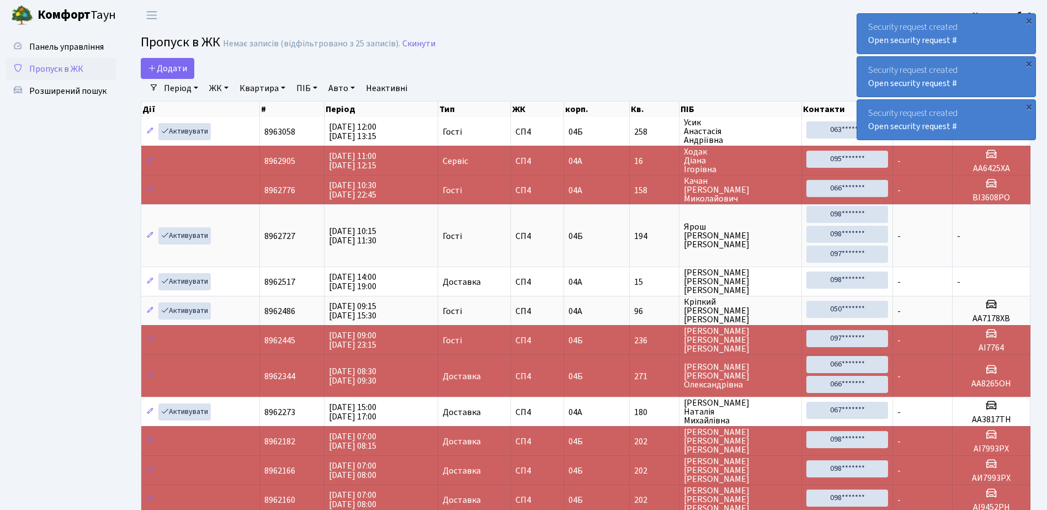
click at [869, 20] on div "Security request created Open security request #" at bounding box center [946, 34] width 178 height 40
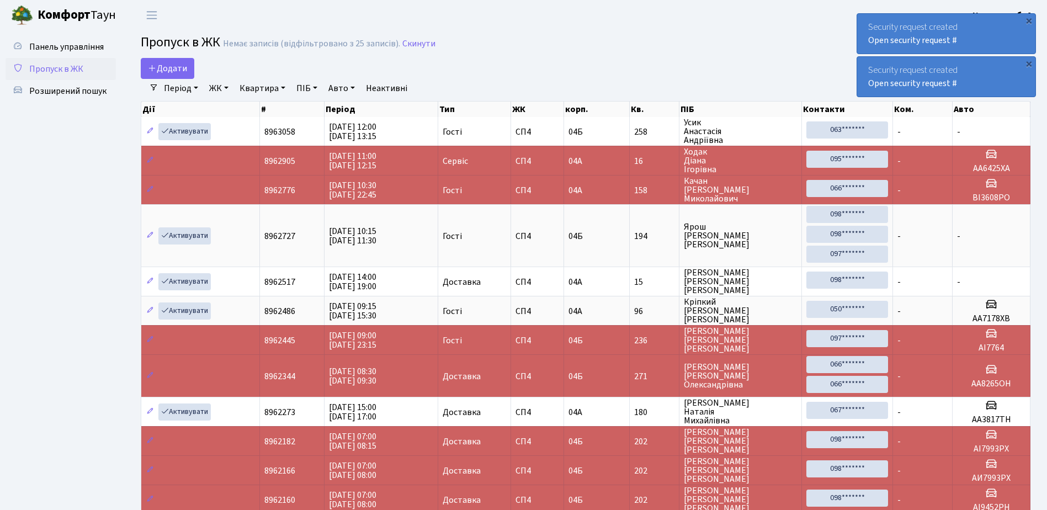
click at [866, 22] on div "Security request created Open security request #" at bounding box center [946, 34] width 178 height 40
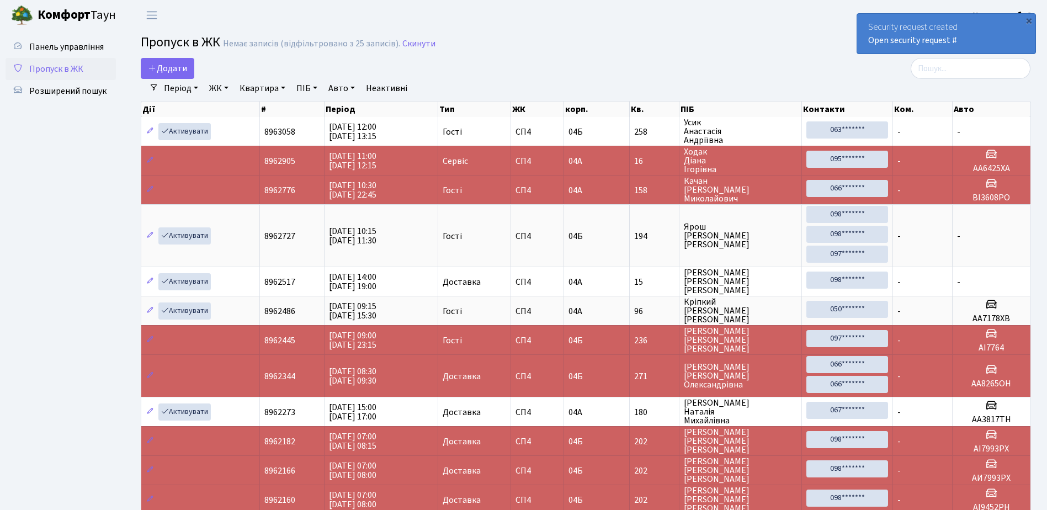
click at [866, 22] on div "Security request created Open security request #" at bounding box center [946, 34] width 178 height 40
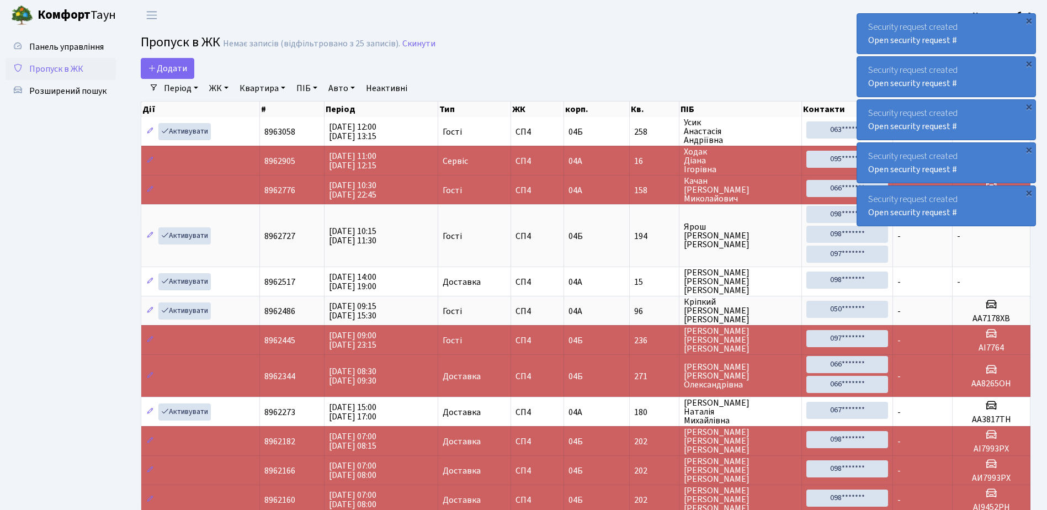
click at [862, 25] on div "Security request created Open security request #" at bounding box center [946, 34] width 178 height 40
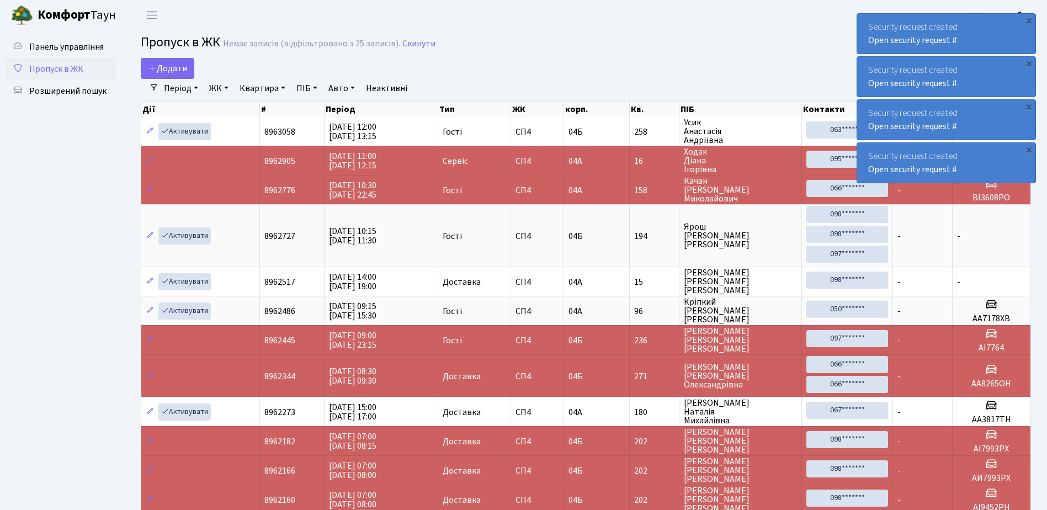
click at [867, 28] on div "Security request created Open security request #" at bounding box center [946, 34] width 178 height 40
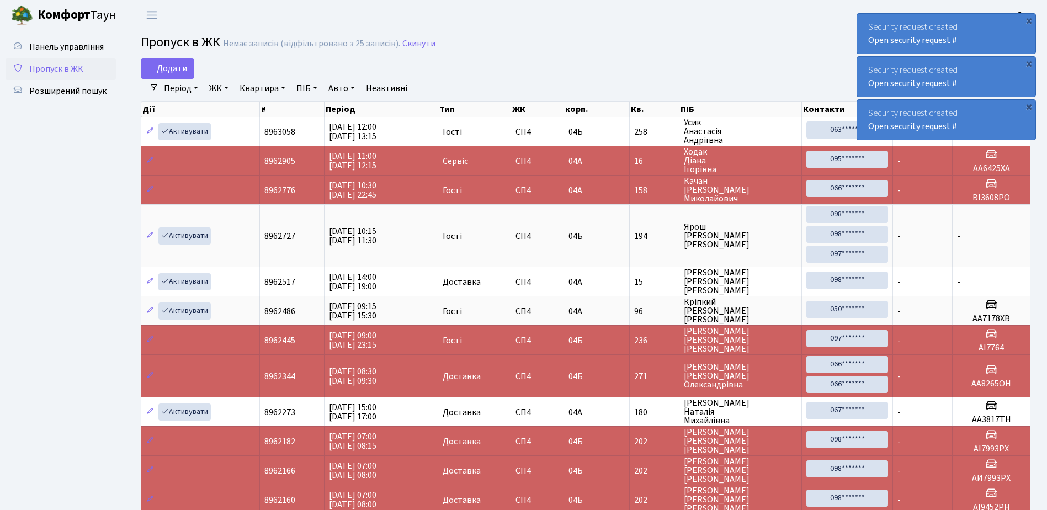
click at [868, 28] on div "Security request created Open security request #" at bounding box center [946, 34] width 178 height 40
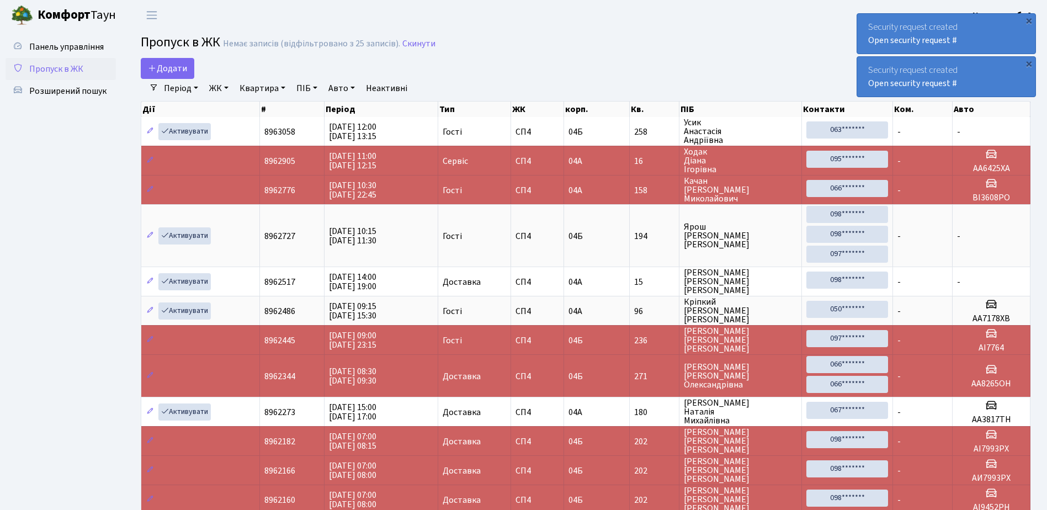
click at [868, 28] on div "Security request created Open security request #" at bounding box center [946, 34] width 178 height 40
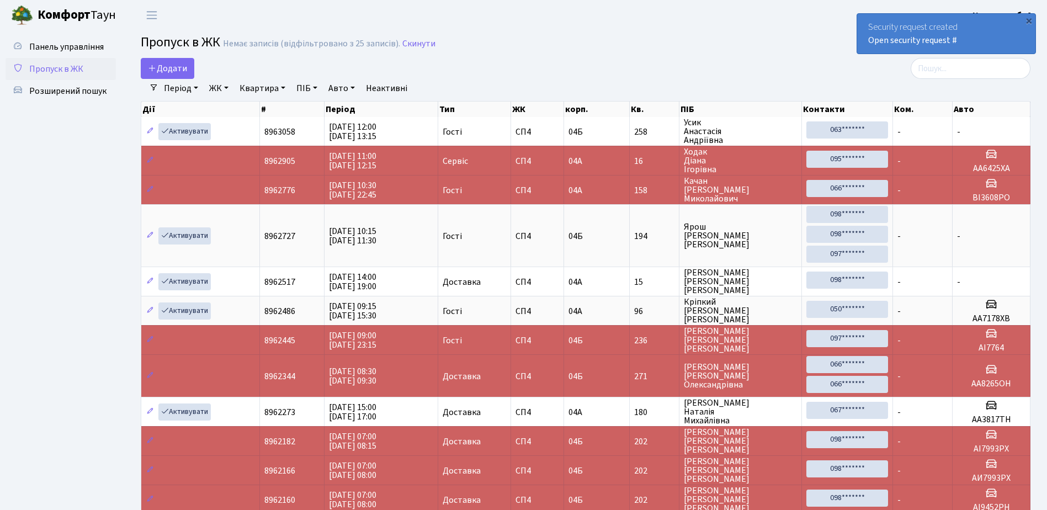
click at [867, 28] on div "Security request created Open security request #" at bounding box center [946, 34] width 178 height 40
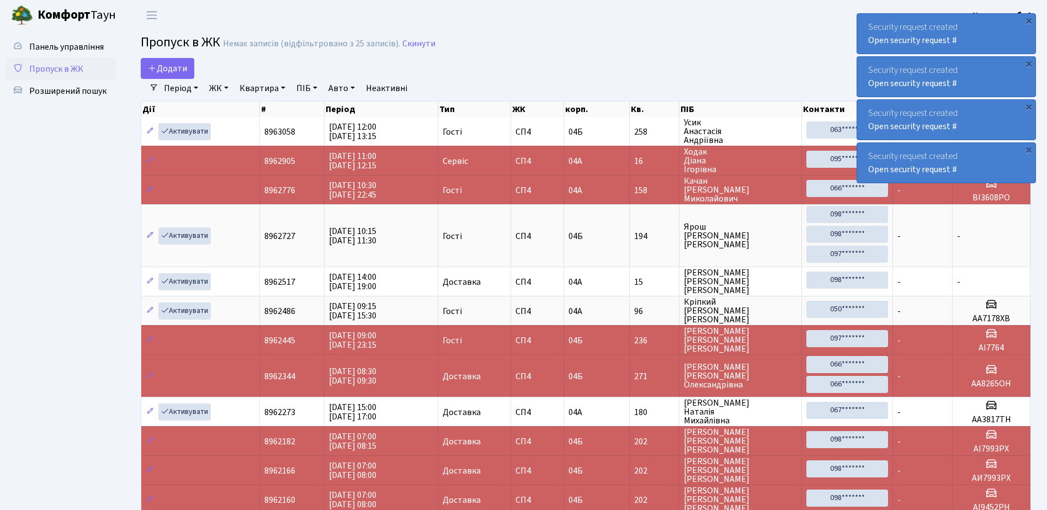
click at [866, 27] on div "Security request created Open security request #" at bounding box center [946, 34] width 178 height 40
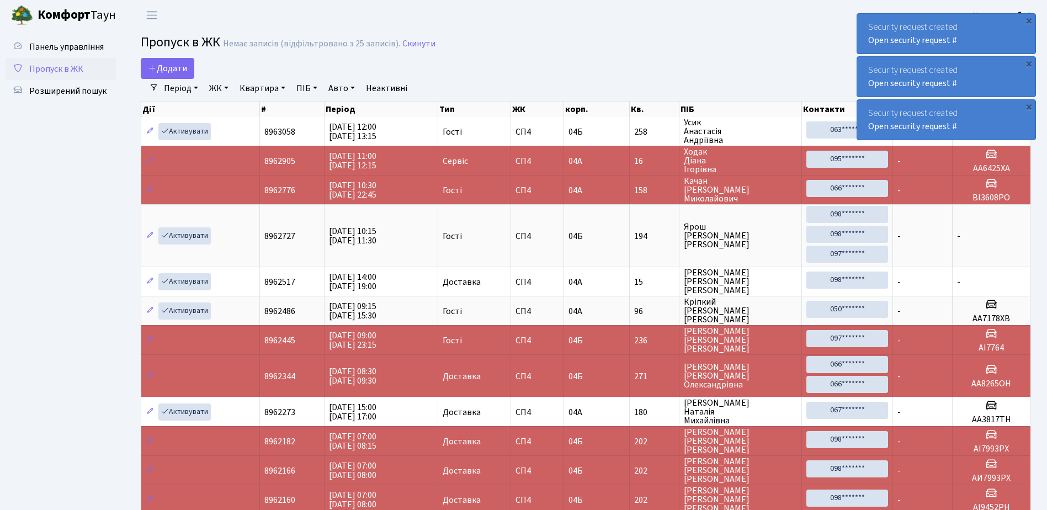
click at [866, 27] on div "Security request created Open security request #" at bounding box center [946, 34] width 178 height 40
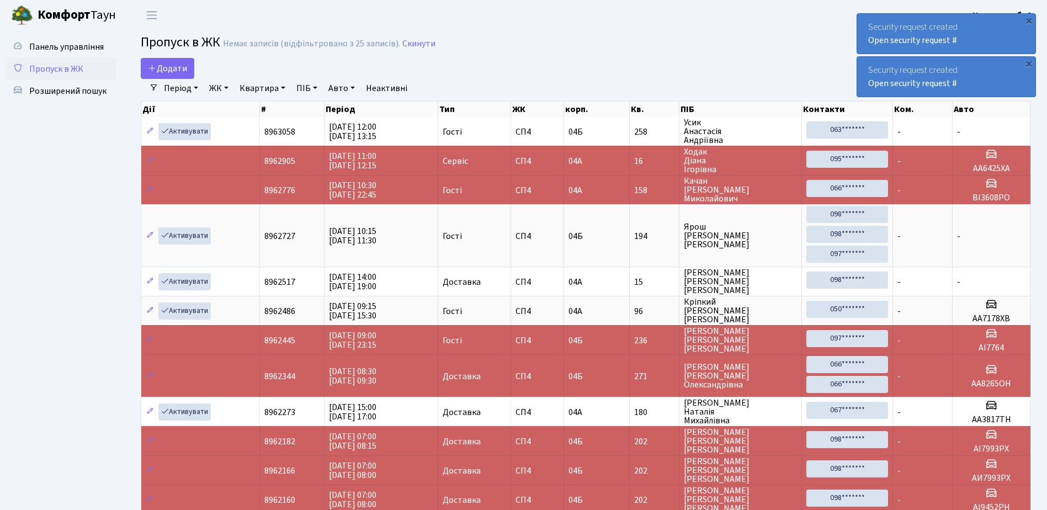
click at [866, 27] on div "Security request created Open security request #" at bounding box center [946, 34] width 178 height 40
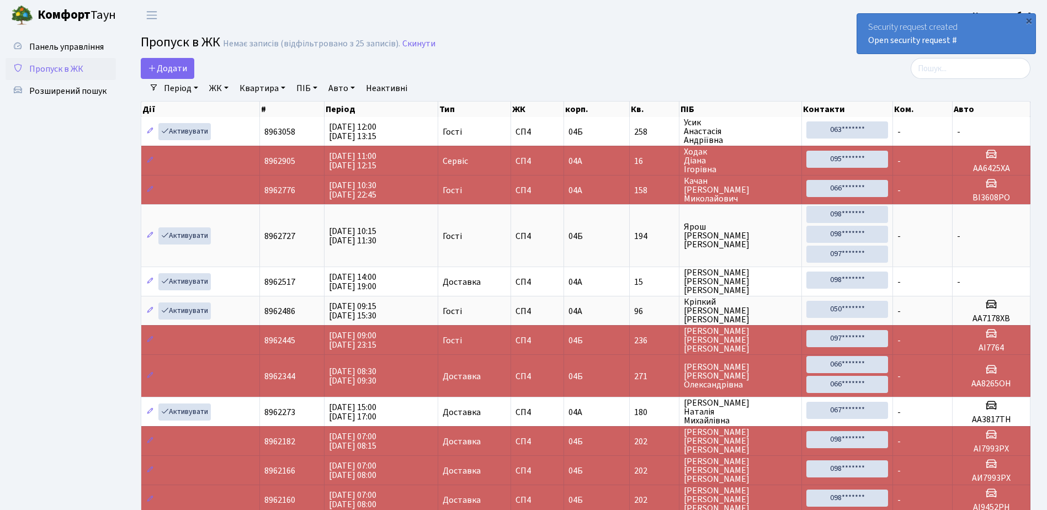
click at [866, 27] on div "Security request created Open security request #" at bounding box center [946, 34] width 178 height 40
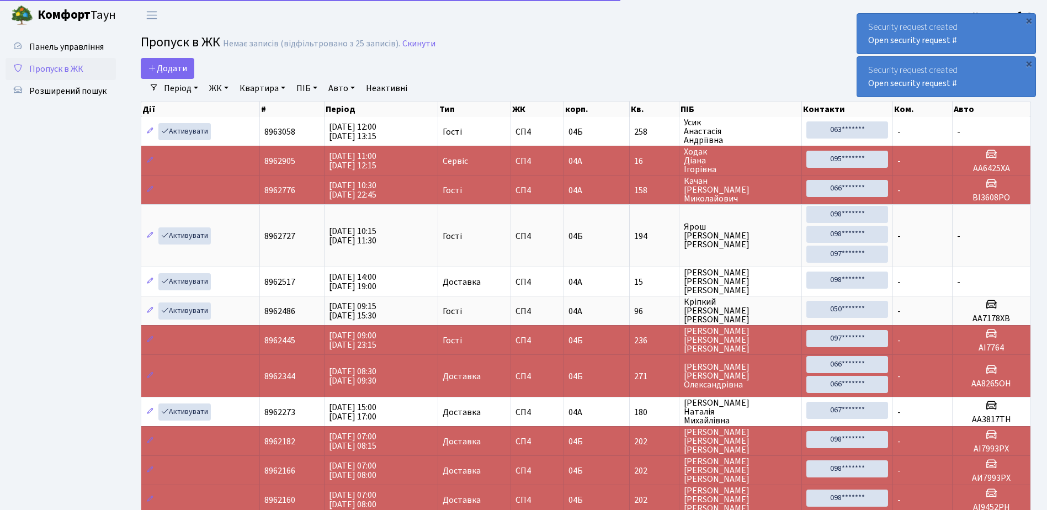
click at [864, 22] on div "Security request created Open security request #" at bounding box center [946, 34] width 178 height 40
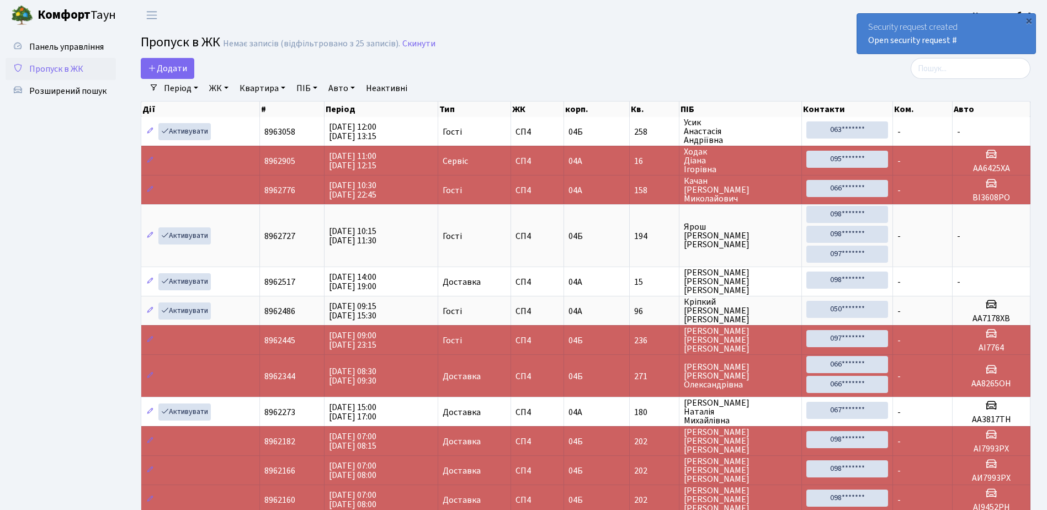
click at [861, 25] on div "Security request created Open security request #" at bounding box center [946, 34] width 178 height 40
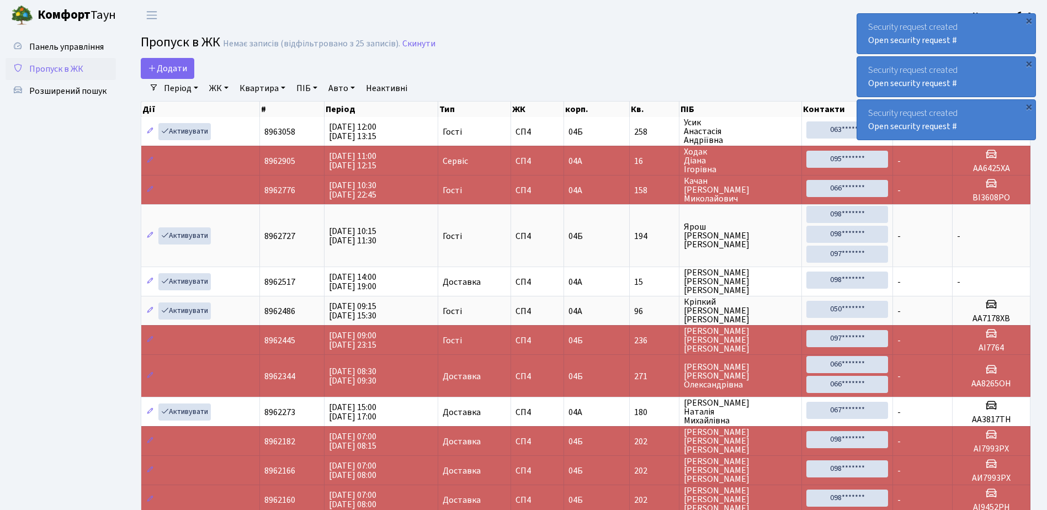
click at [868, 22] on div "Security request created Open security request #" at bounding box center [946, 34] width 178 height 40
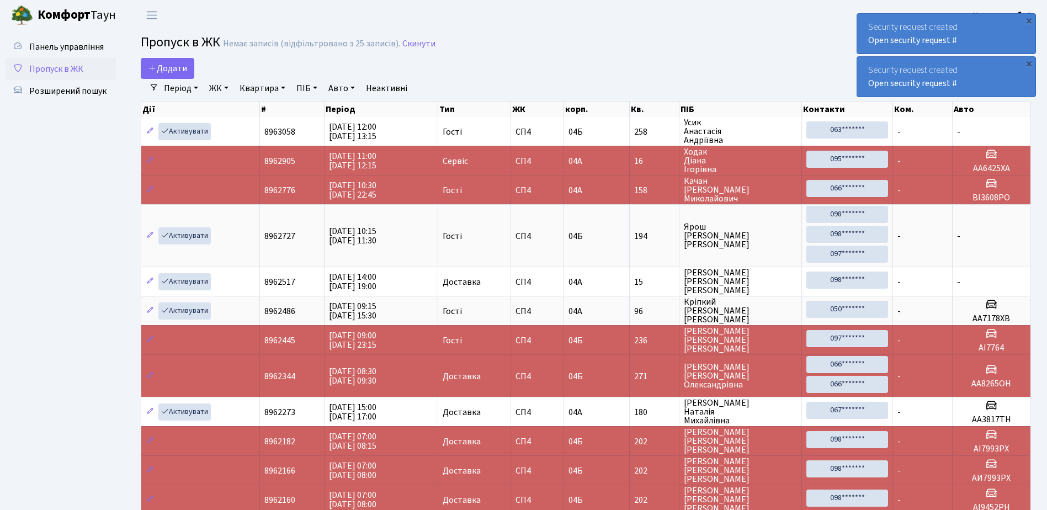
click at [868, 22] on div "Security request created Open security request #" at bounding box center [946, 34] width 178 height 40
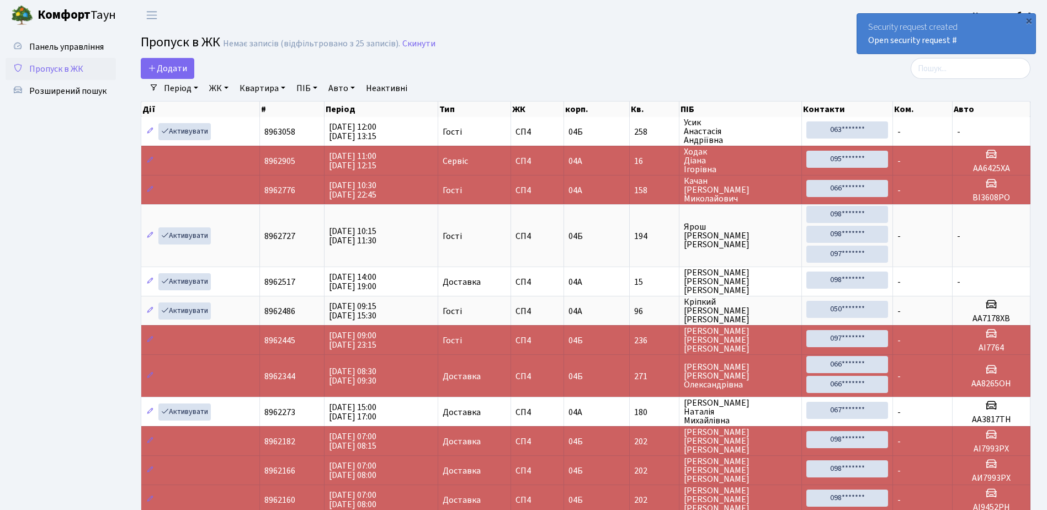
click at [868, 22] on div "Security request created Open security request #" at bounding box center [946, 34] width 178 height 40
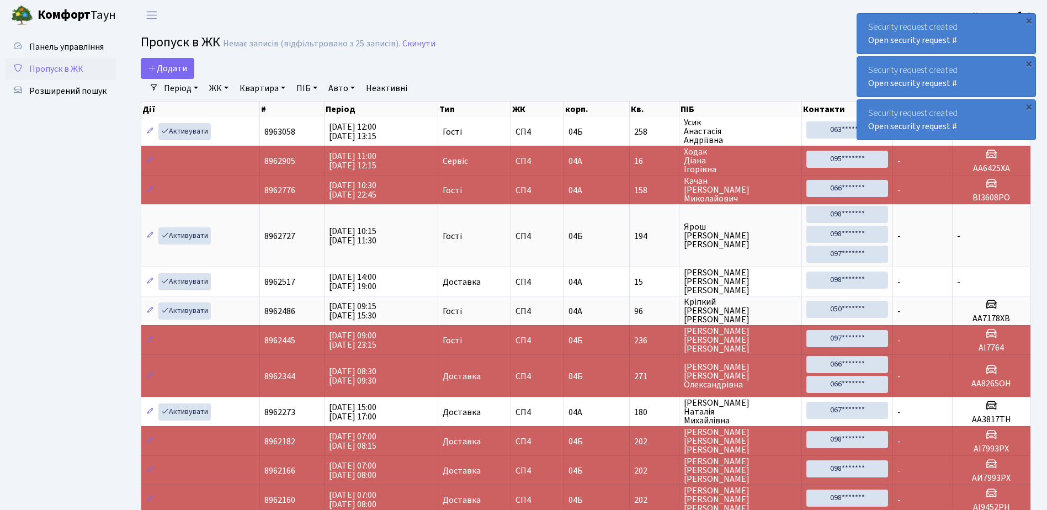
click at [864, 32] on div "Security request created Open security request #" at bounding box center [946, 34] width 178 height 40
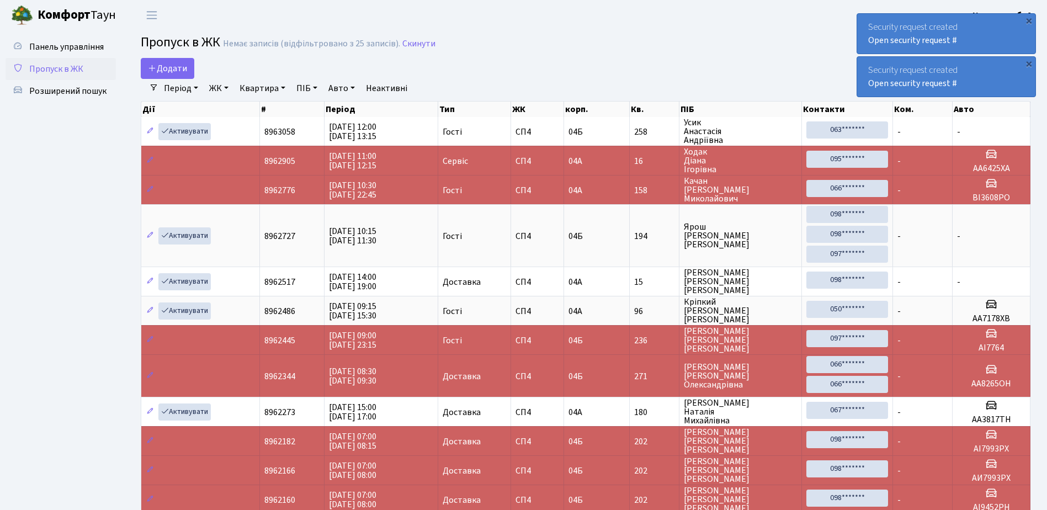
click at [864, 32] on div "Security request created Open security request #" at bounding box center [946, 34] width 178 height 40
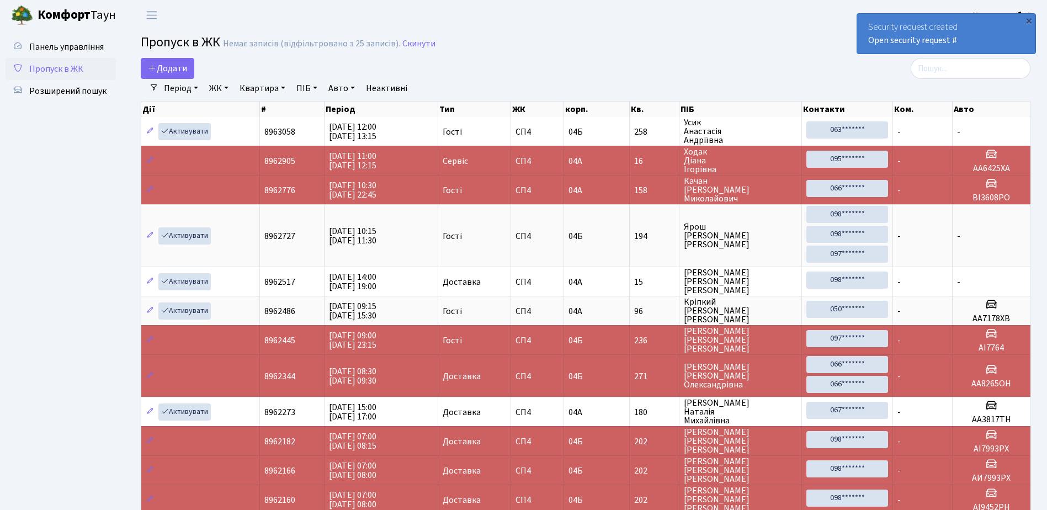
click at [864, 32] on div "Security request created Open security request #" at bounding box center [946, 34] width 178 height 40
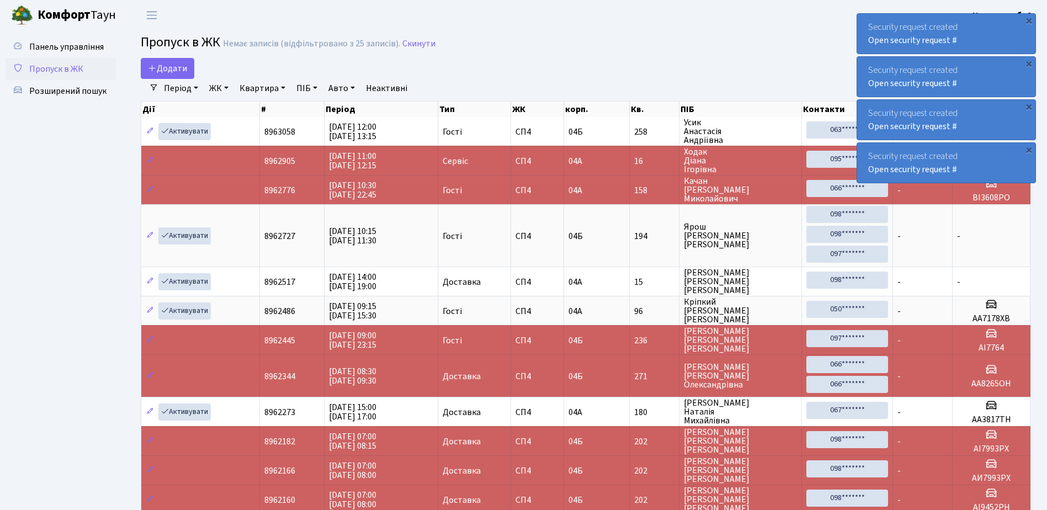
click at [865, 19] on div "Security request created Open security request #" at bounding box center [946, 34] width 178 height 40
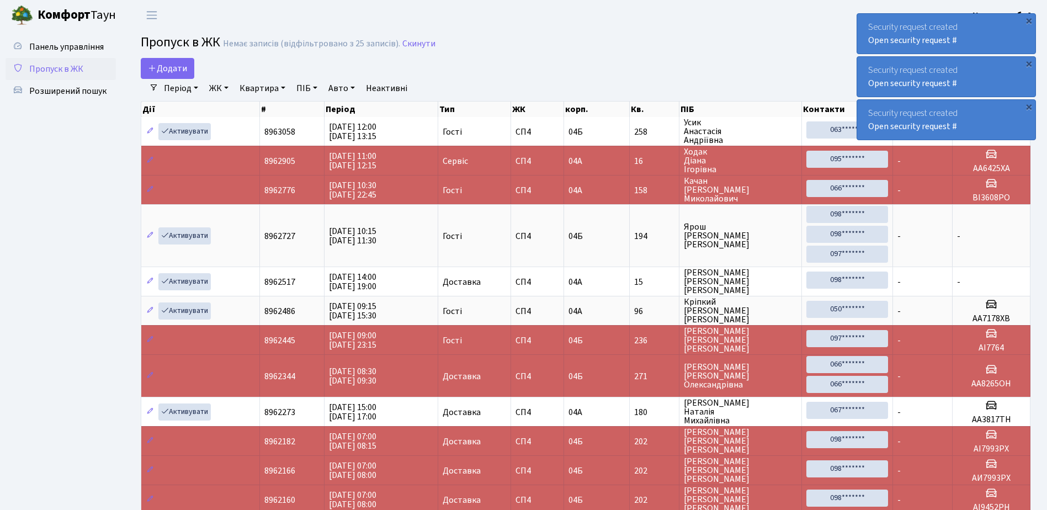
click at [865, 19] on div "Security request created Open security request #" at bounding box center [946, 34] width 178 height 40
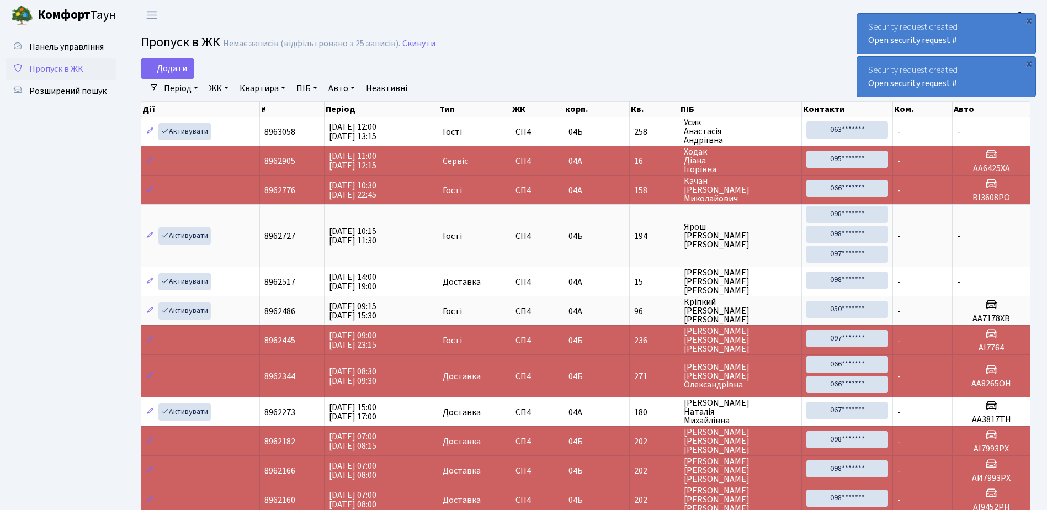
click at [865, 19] on div "Security request created Open security request #" at bounding box center [946, 34] width 178 height 40
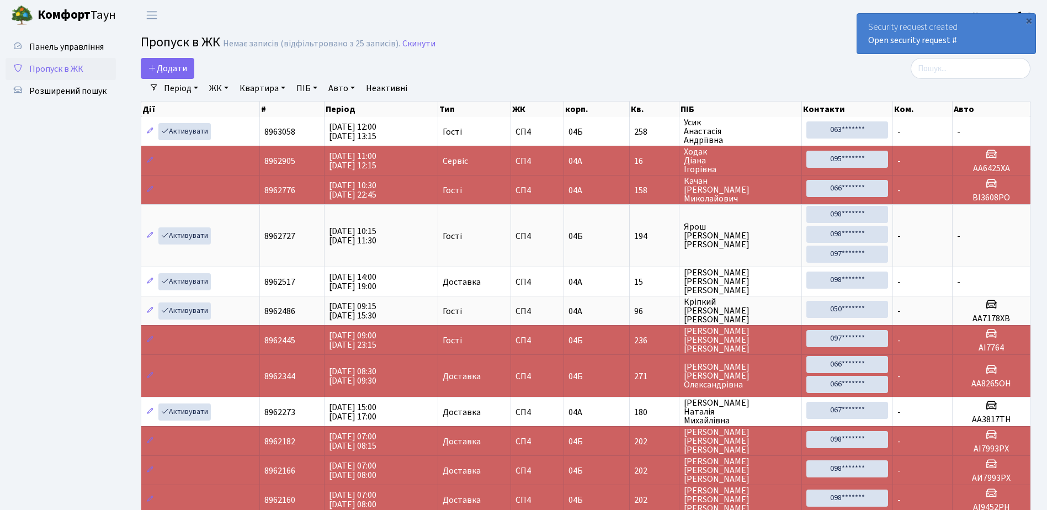
click at [865, 19] on div "Security request created Open security request #" at bounding box center [946, 34] width 178 height 40
click at [862, 18] on div "Security request created Open security request #" at bounding box center [946, 34] width 178 height 40
click at [165, 64] on span "Додати" at bounding box center [167, 68] width 39 height 12
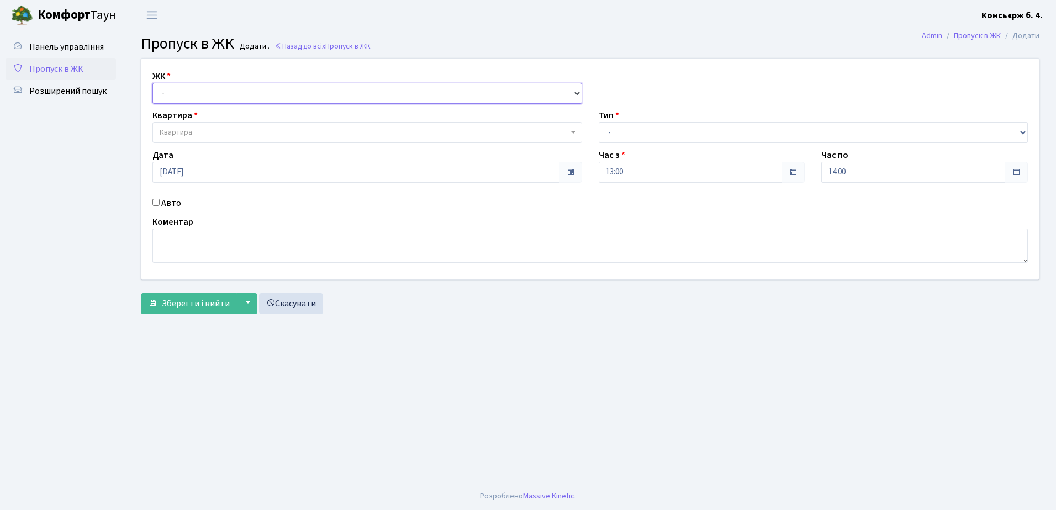
click at [245, 91] on select "- [STREET_ADDRESS]" at bounding box center [367, 93] width 430 height 21
select select "325"
click at [152, 83] on select "- [STREET_ADDRESS]" at bounding box center [367, 93] width 430 height 21
select select
click at [241, 130] on span "Квартира" at bounding box center [364, 132] width 409 height 11
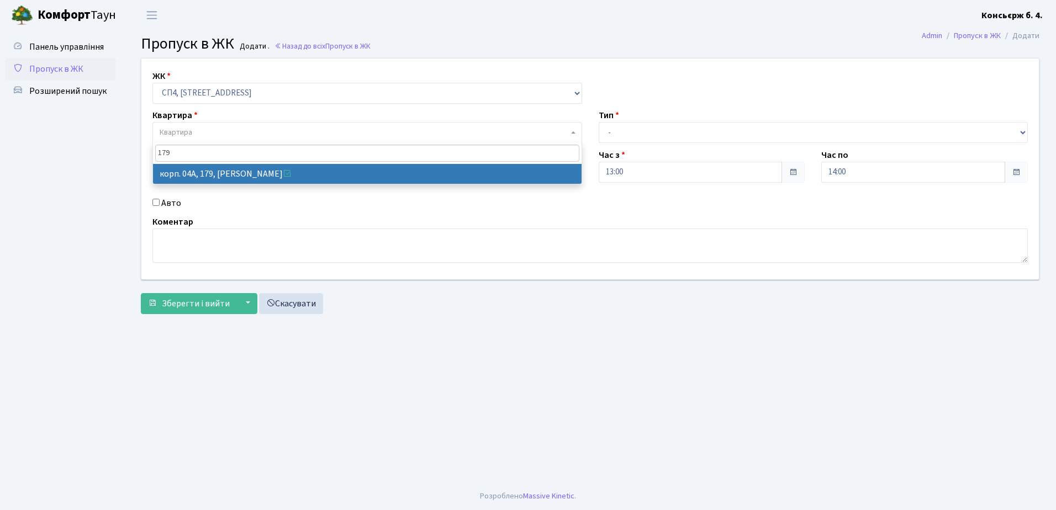
type input "179"
select select "21207"
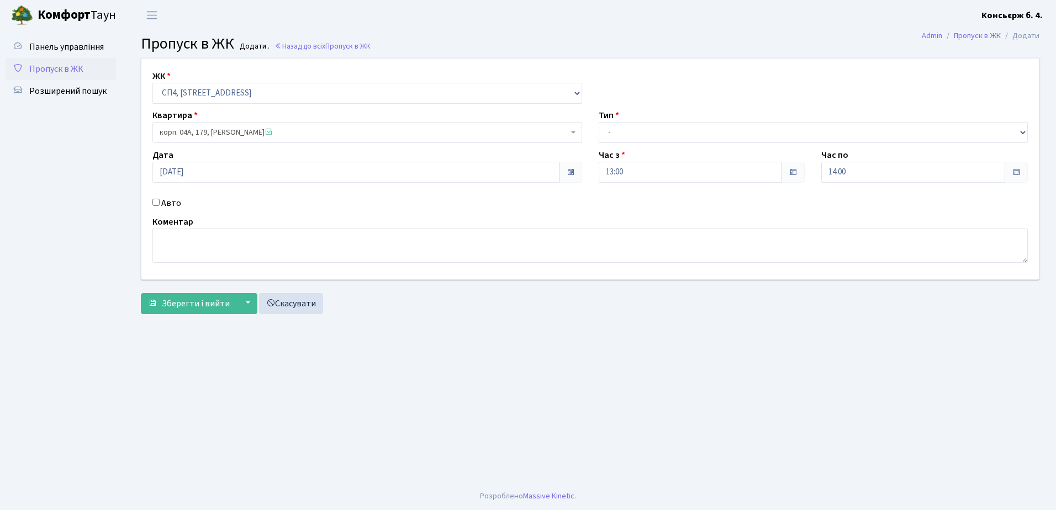
click at [157, 202] on input "Авто" at bounding box center [155, 202] width 7 height 7
checkbox input "true"
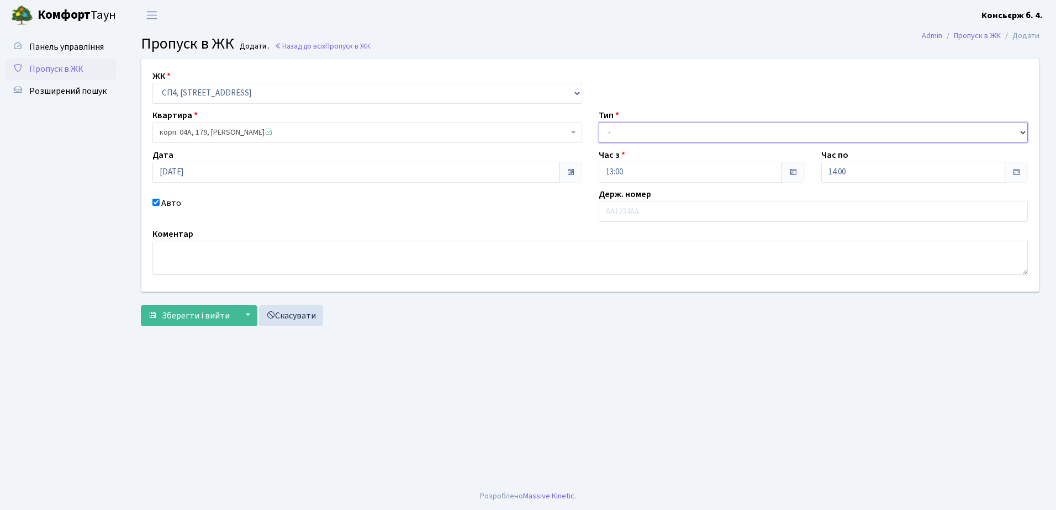
click at [715, 128] on select "- Доставка Таксі Гості Сервіс" at bounding box center [813, 132] width 430 height 21
select select "18"
click at [598, 122] on select "- Доставка Таксі Гості Сервіс" at bounding box center [813, 132] width 430 height 21
click at [668, 210] on input "text" at bounding box center [813, 211] width 430 height 21
type input "АА6995ЕВ"
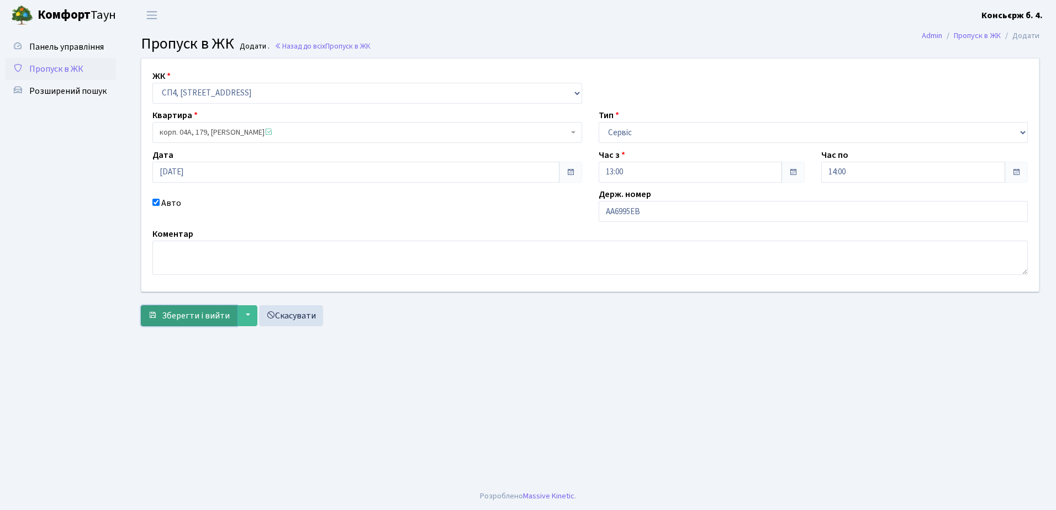
click at [184, 313] on span "Зберегти і вийти" at bounding box center [196, 316] width 68 height 12
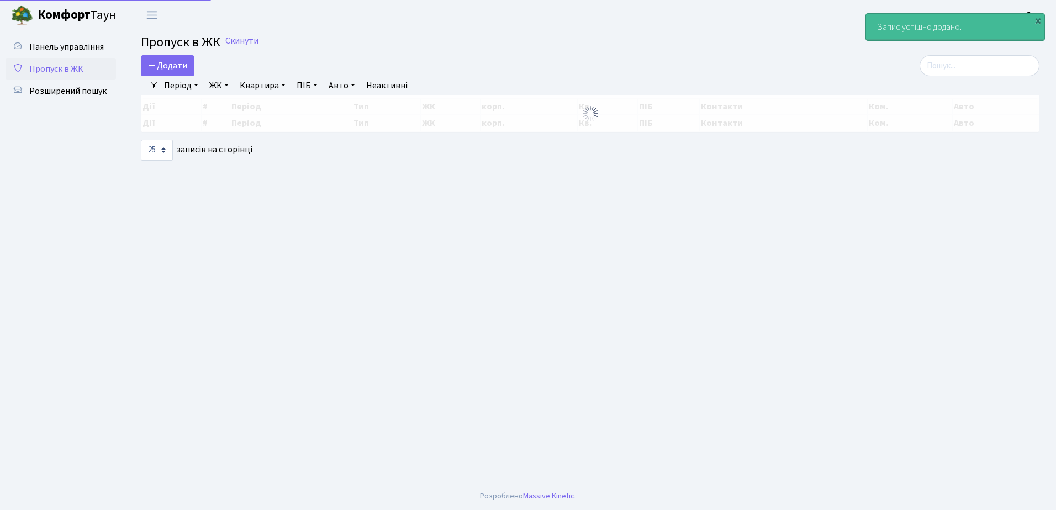
select select "25"
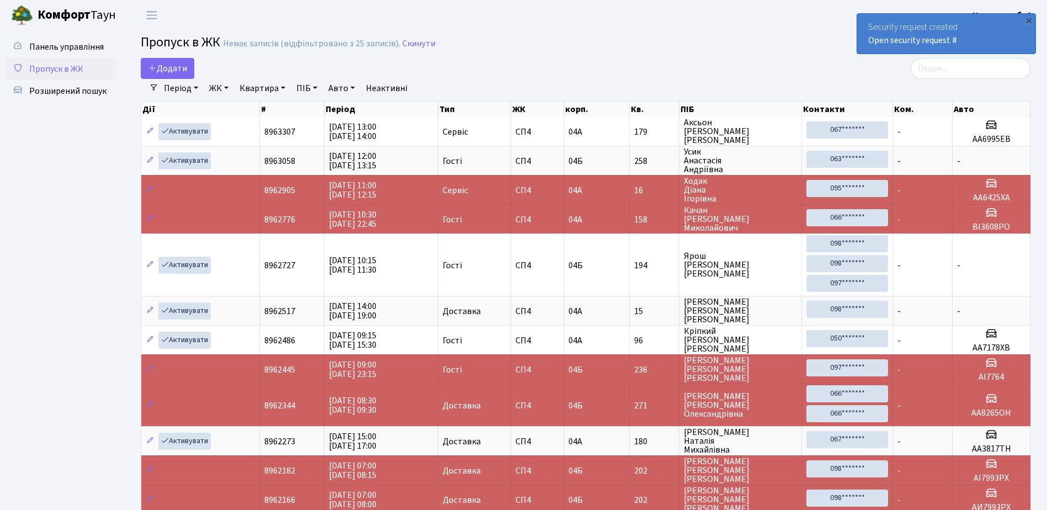
click at [864, 22] on div "Security request created Open security request #" at bounding box center [946, 34] width 178 height 40
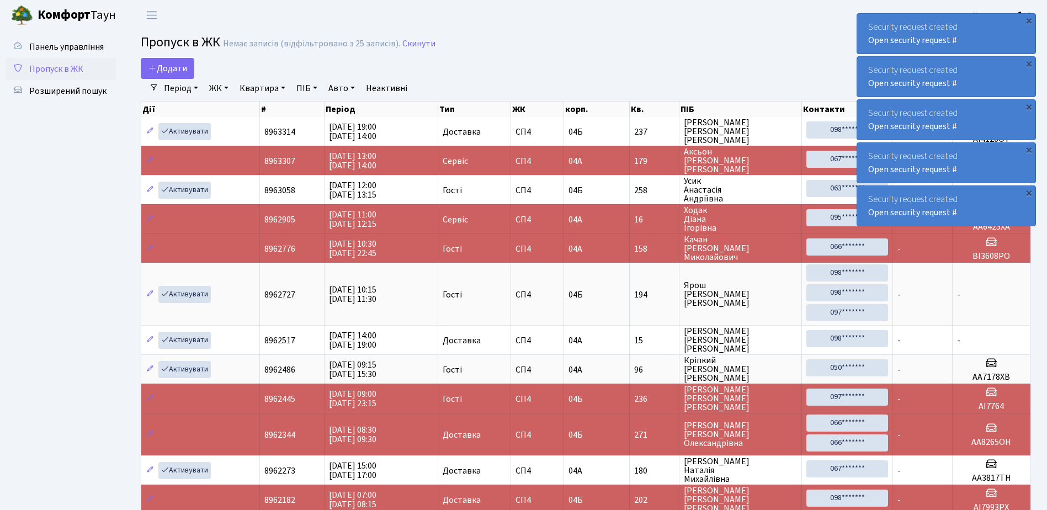
click at [863, 19] on div "Security request created Open security request #" at bounding box center [946, 34] width 178 height 40
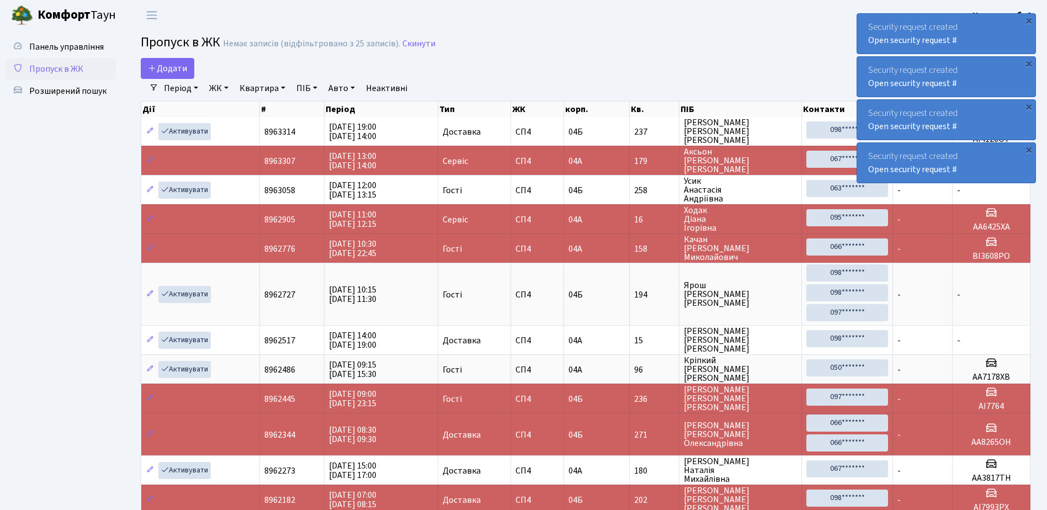
click at [863, 19] on div "Security request created Open security request #" at bounding box center [946, 34] width 178 height 40
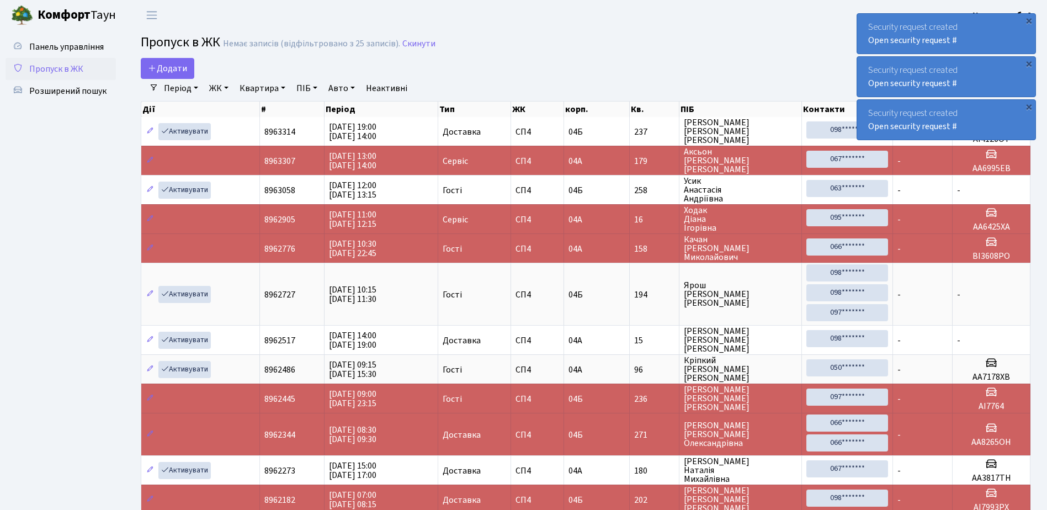
click at [863, 19] on div "Security request created Open security request #" at bounding box center [946, 34] width 178 height 40
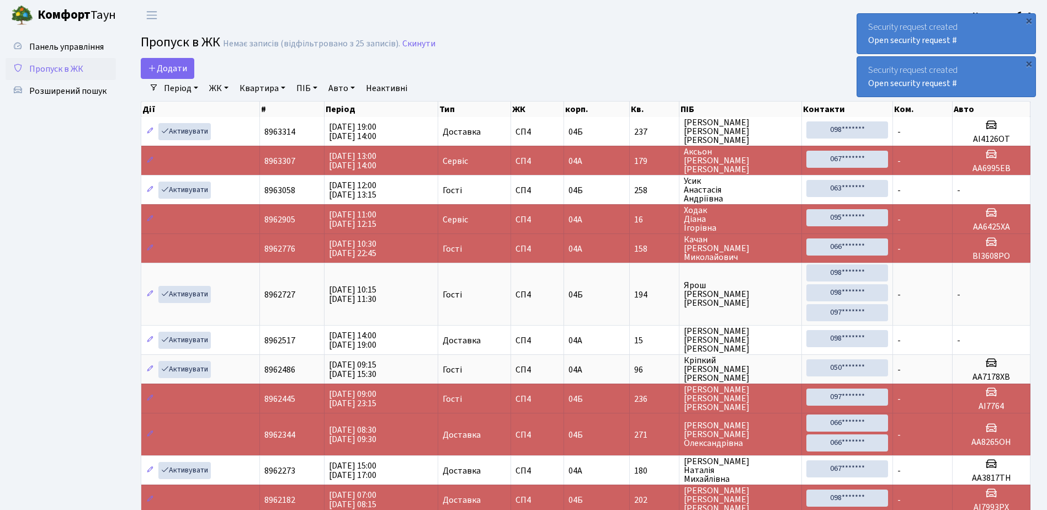
click at [863, 19] on div "Security request created Open security request #" at bounding box center [946, 34] width 178 height 40
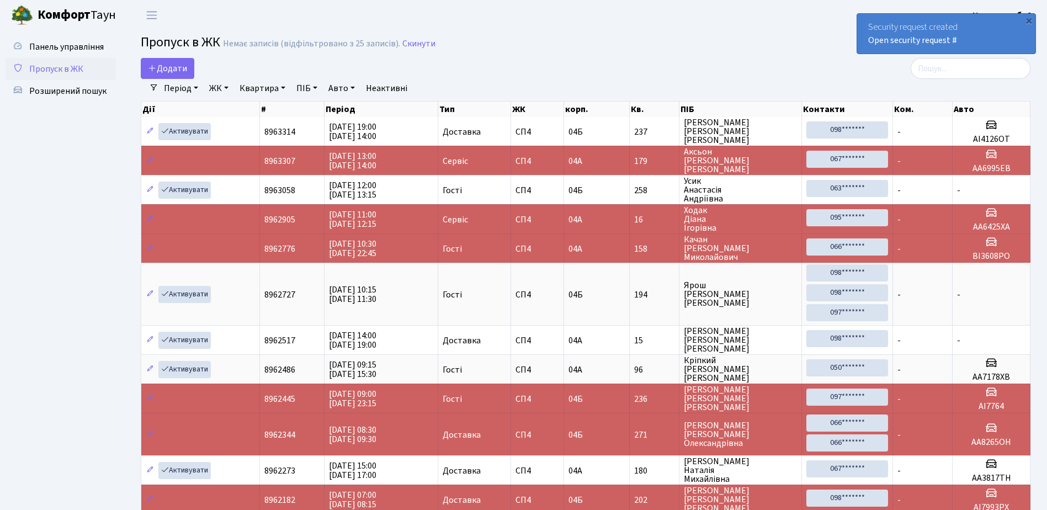
click at [863, 19] on div "Security request created Open security request #" at bounding box center [946, 34] width 178 height 40
click at [864, 20] on div "Security request created Open security request #" at bounding box center [946, 34] width 178 height 40
click at [863, 22] on div "Security request created Open security request #" at bounding box center [946, 34] width 178 height 40
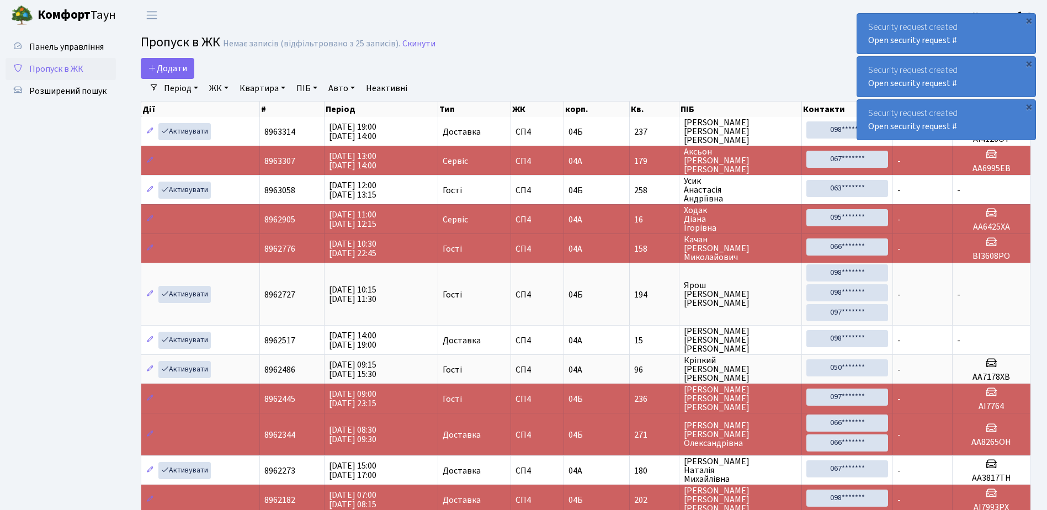
click at [867, 22] on div "Security request created Open security request #" at bounding box center [946, 34] width 178 height 40
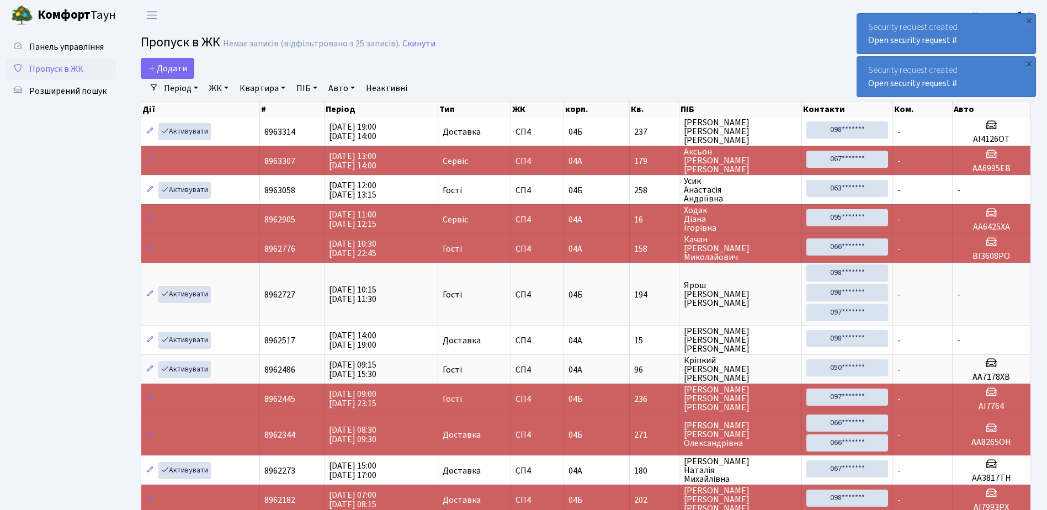
click at [867, 22] on div "Security request created Open security request #" at bounding box center [946, 34] width 178 height 40
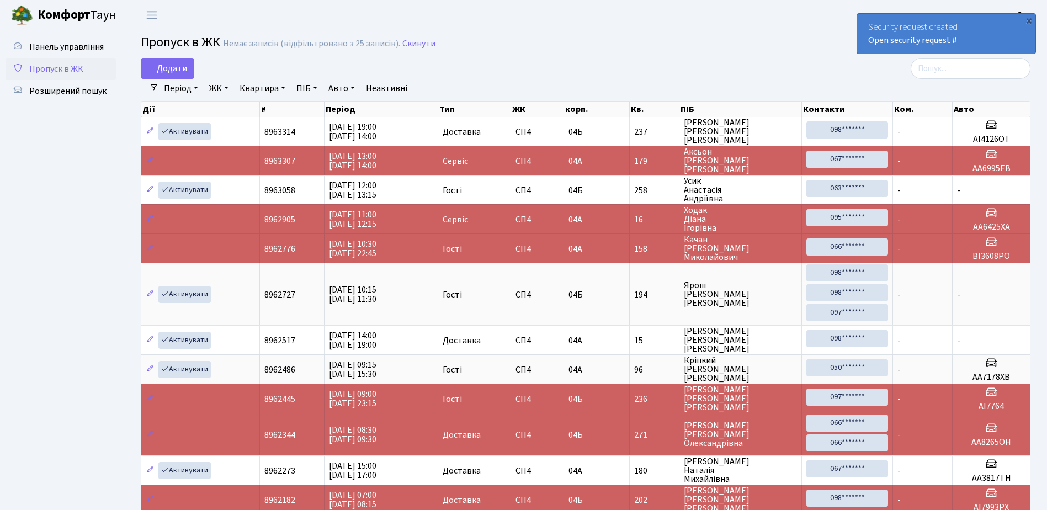
click at [867, 22] on div "Security request created Open security request #" at bounding box center [946, 34] width 178 height 40
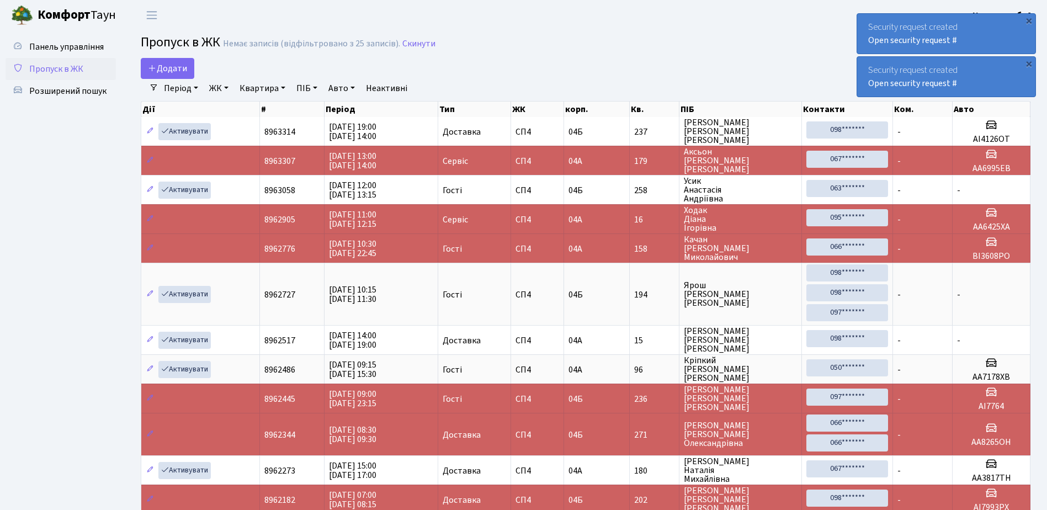
click at [870, 21] on div "Security request created Open security request #" at bounding box center [946, 34] width 178 height 40
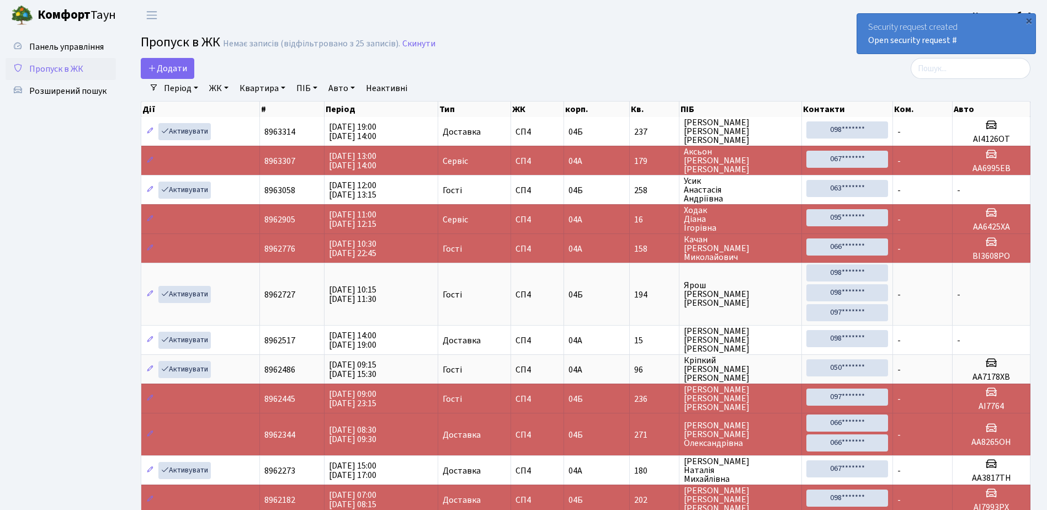
click at [870, 21] on div "Security request created Open security request #" at bounding box center [946, 34] width 178 height 40
